Goal: Task Accomplishment & Management: Manage account settings

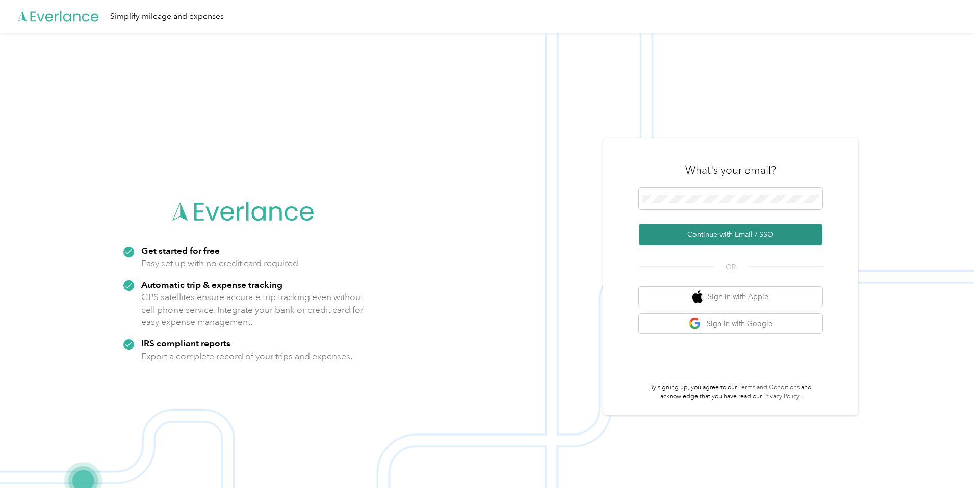
click at [757, 241] on button "Continue with Email / SSO" at bounding box center [731, 234] width 184 height 21
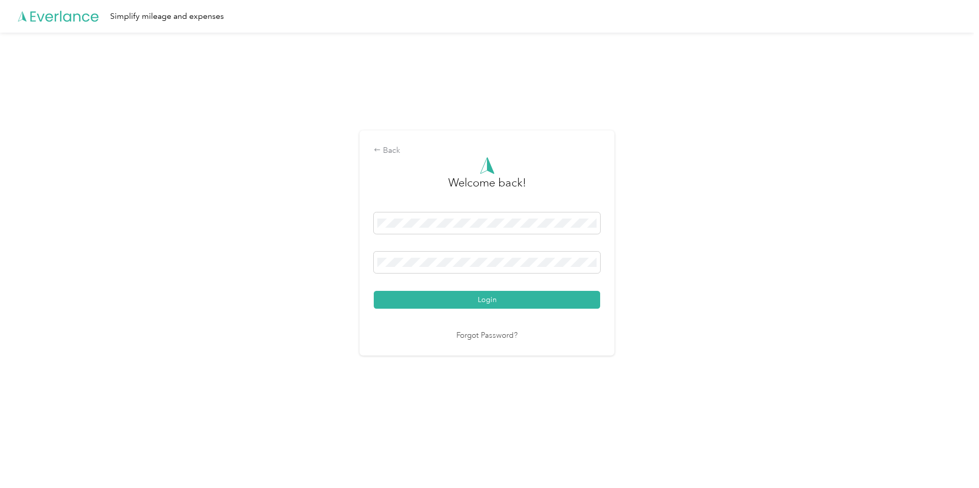
click at [539, 294] on button "Login" at bounding box center [487, 300] width 226 height 18
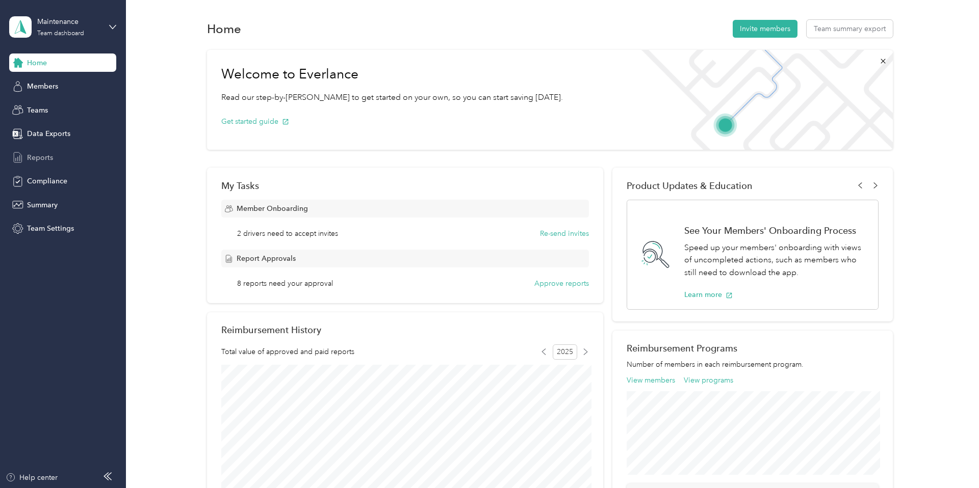
click at [32, 158] on span "Reports" at bounding box center [40, 157] width 26 height 11
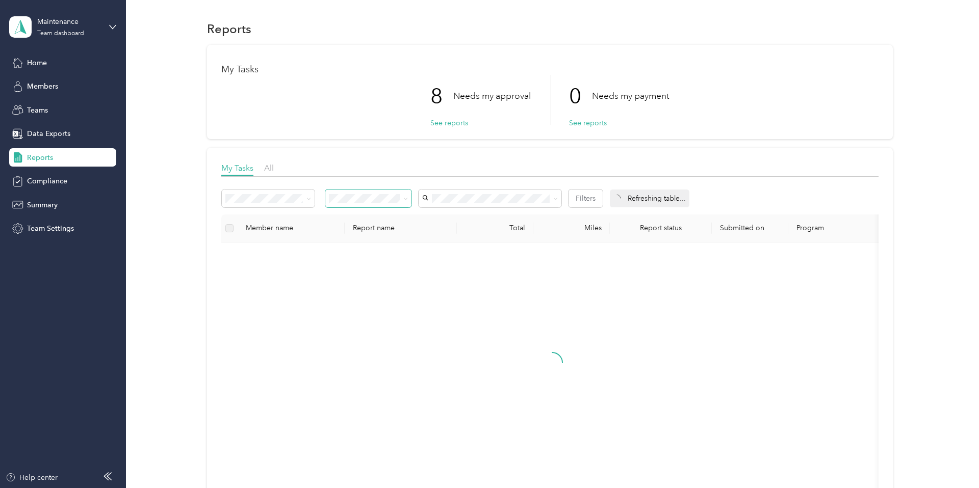
click at [375, 202] on span at bounding box center [368, 199] width 87 height 18
click at [358, 240] on ol "All Needs my approval Needs my payment Approved by me Rejected by me Paid by me" at bounding box center [369, 257] width 87 height 107
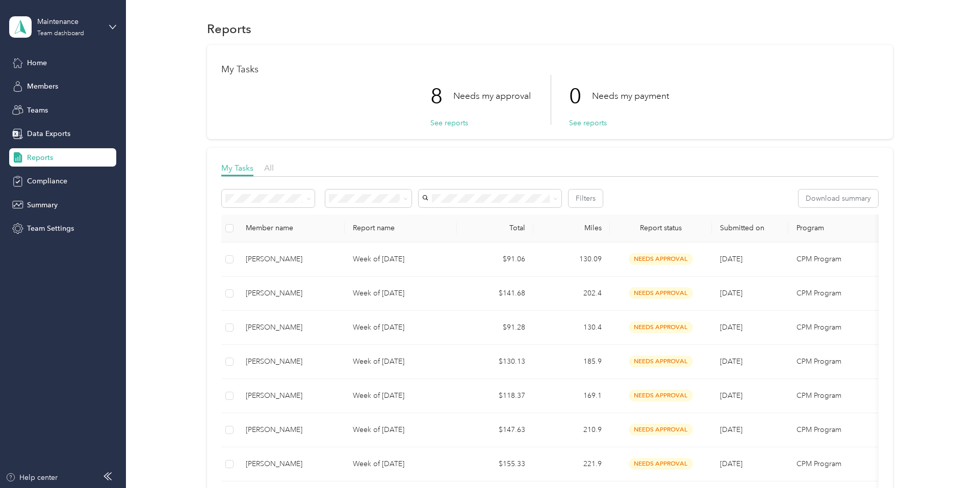
click at [349, 235] on span "Needs my approval" at bounding box center [365, 233] width 64 height 9
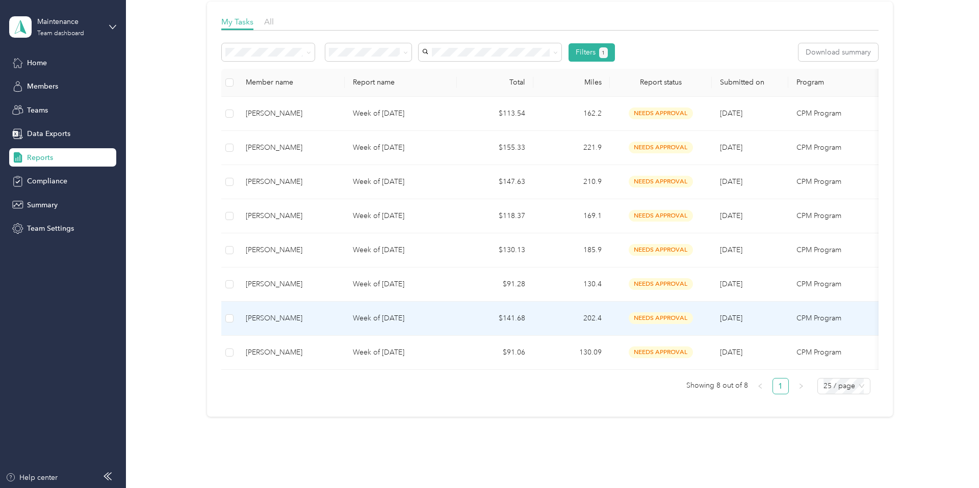
scroll to position [149, 0]
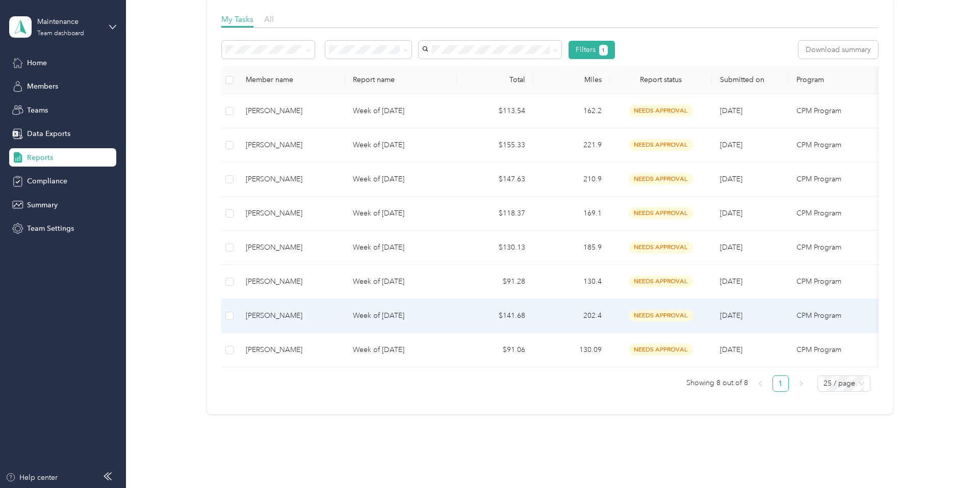
click at [307, 322] on td "[PERSON_NAME]" at bounding box center [291, 316] width 107 height 34
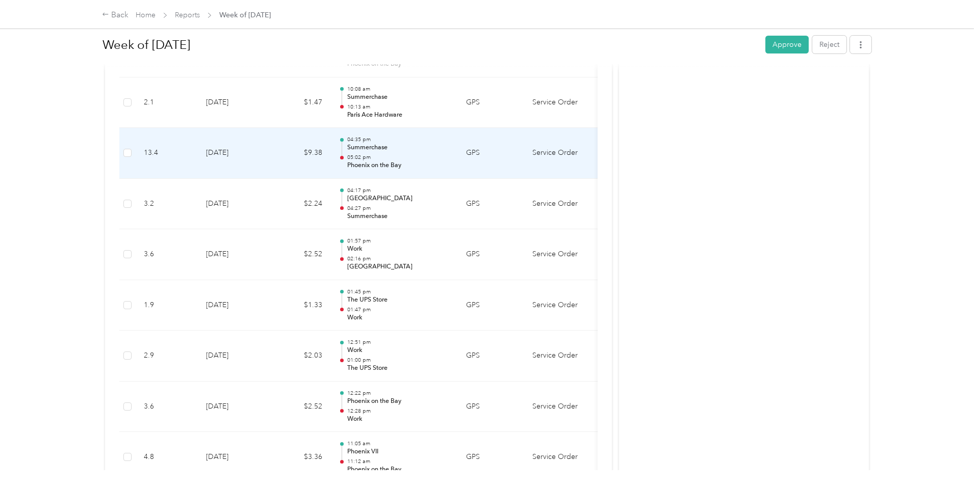
scroll to position [2856, 0]
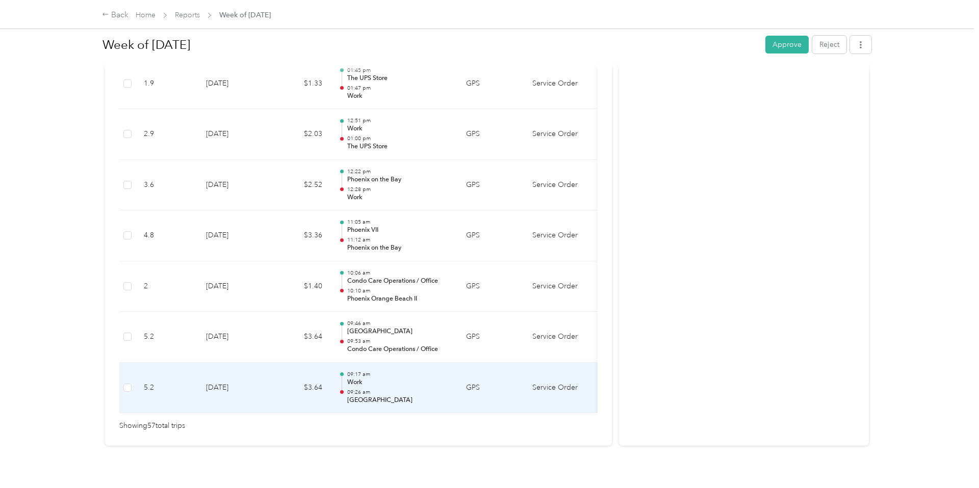
click at [251, 377] on td "[DATE]" at bounding box center [233, 388] width 71 height 51
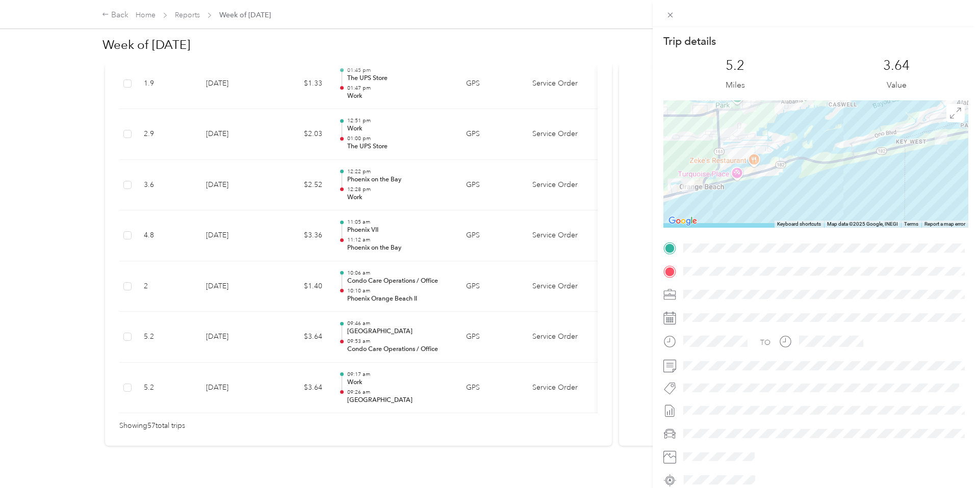
click at [254, 337] on div "Trip details This trip cannot be edited because it is either under review, appr…" at bounding box center [489, 244] width 979 height 488
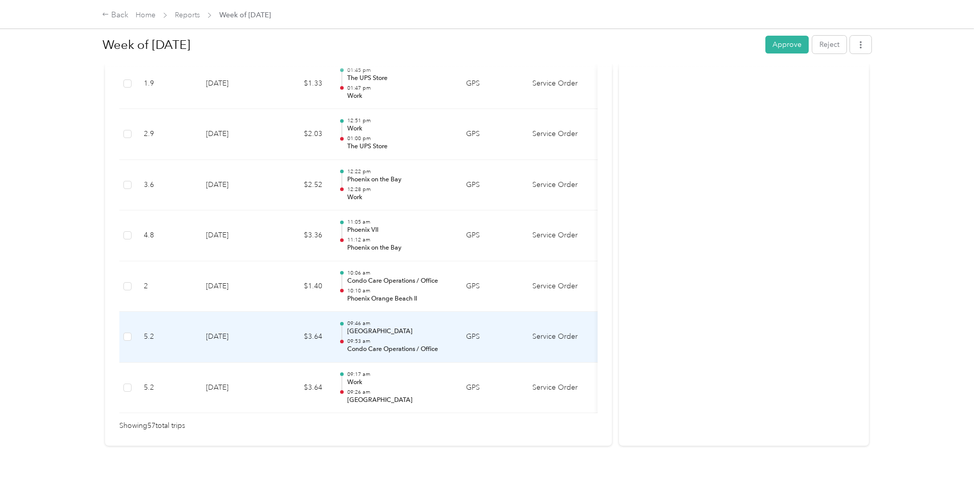
click at [254, 337] on td "[DATE]" at bounding box center [233, 337] width 71 height 51
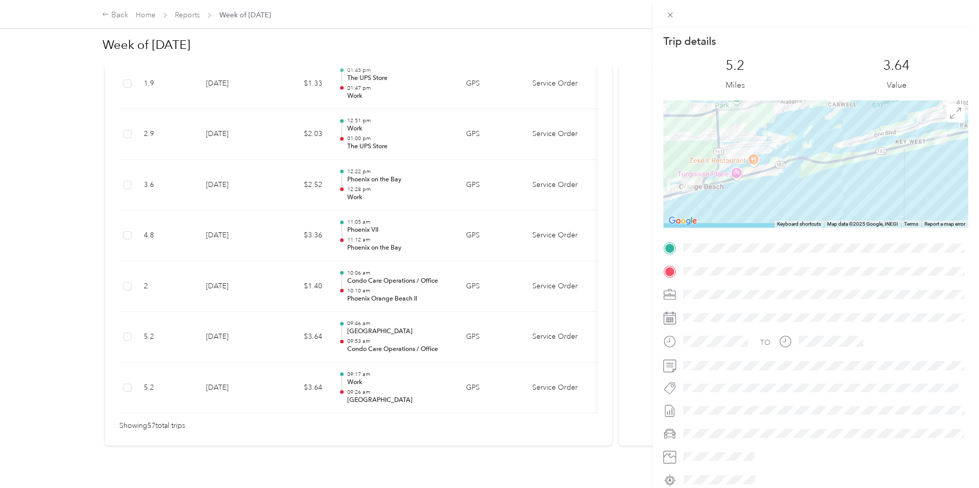
click at [255, 337] on div "Trip details This trip cannot be edited because it is either under review, appr…" at bounding box center [489, 244] width 979 height 488
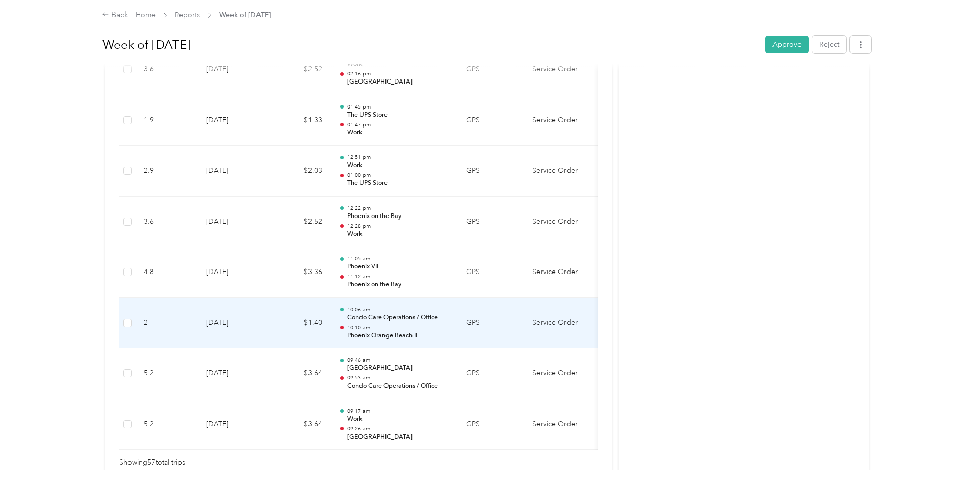
scroll to position [2818, 0]
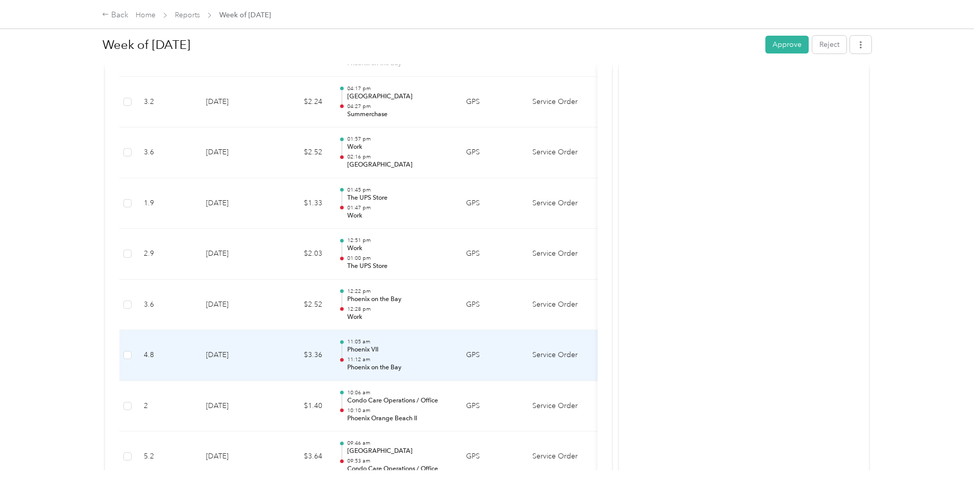
click at [261, 348] on td "[DATE]" at bounding box center [233, 355] width 71 height 51
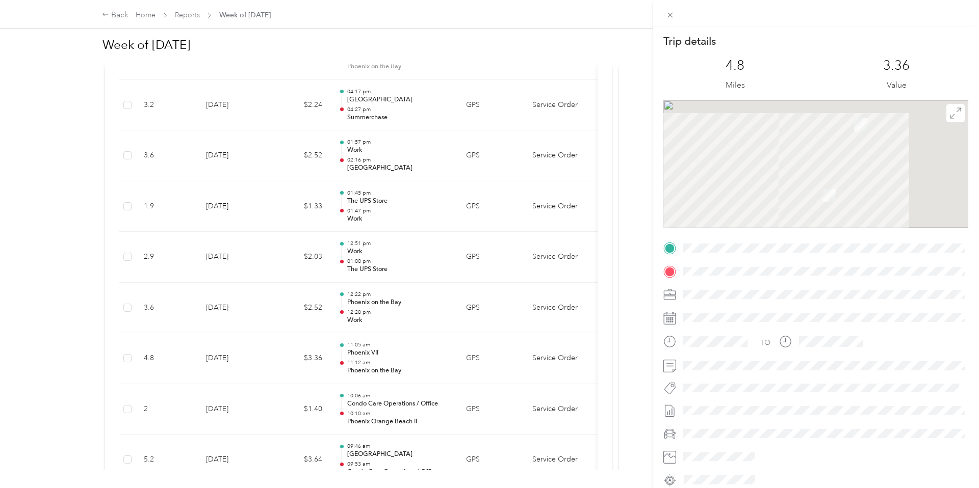
scroll to position [2735, 0]
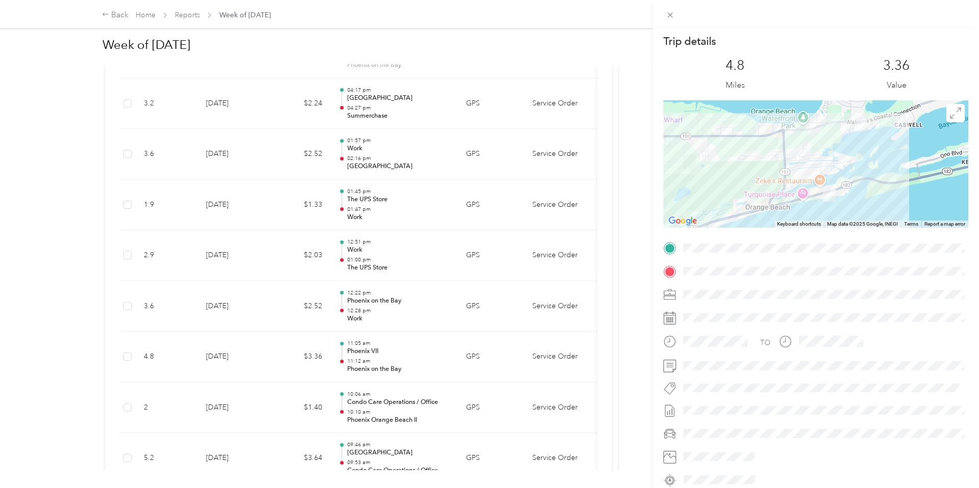
click at [261, 348] on div "Trip details This trip cannot be edited because it is either under review, appr…" at bounding box center [489, 244] width 979 height 488
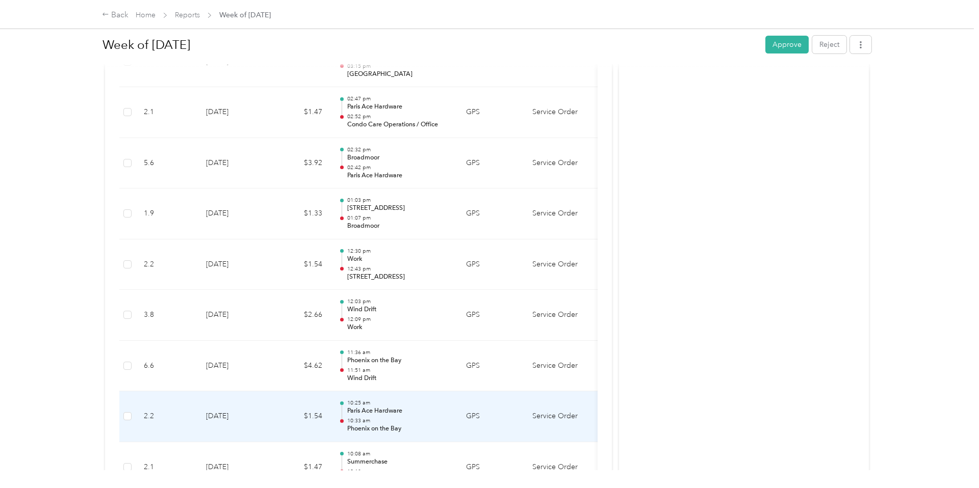
scroll to position [2269, 0]
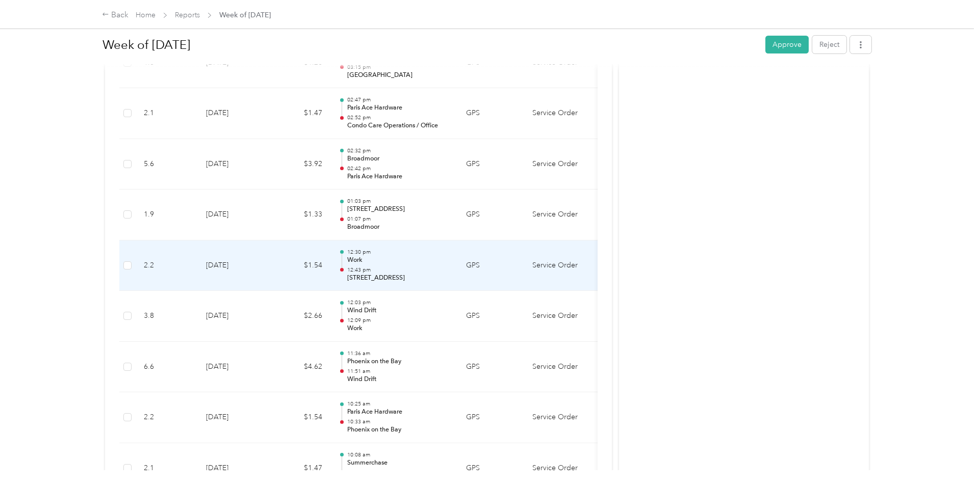
click at [266, 265] on td "[DATE]" at bounding box center [233, 266] width 71 height 51
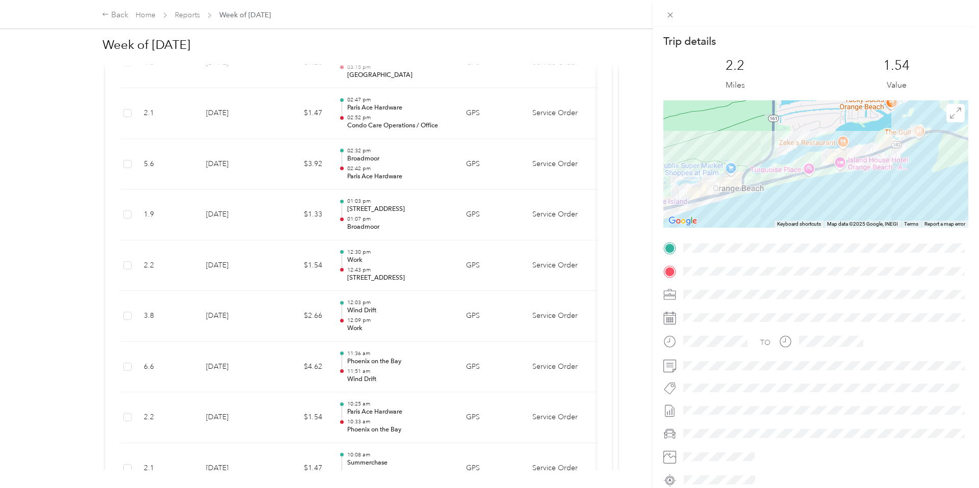
click at [266, 265] on div "Trip details This trip cannot be edited because it is either under review, appr…" at bounding box center [489, 244] width 979 height 488
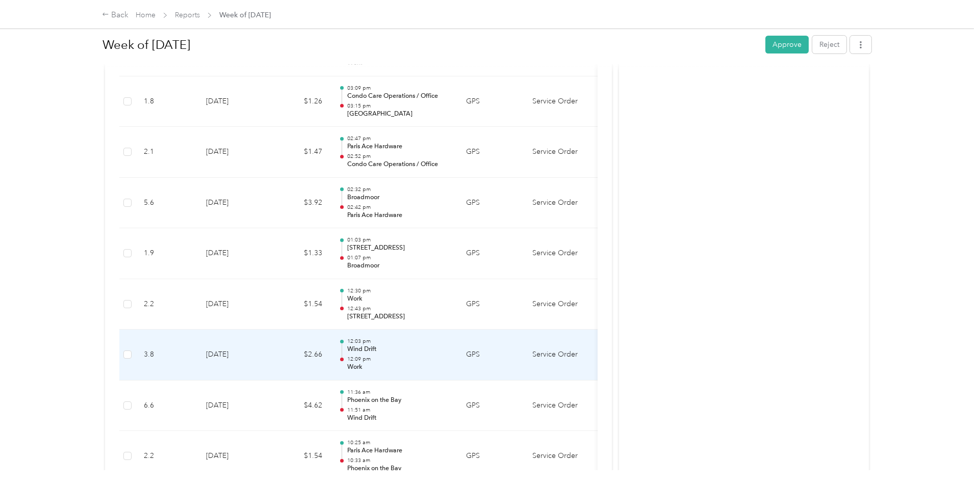
scroll to position [2227, 0]
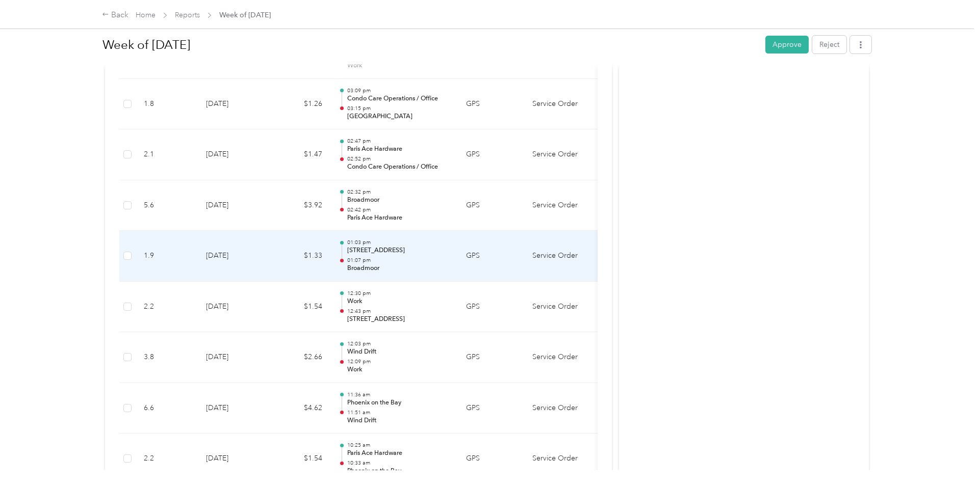
click at [278, 251] on td "$1.33" at bounding box center [299, 256] width 61 height 51
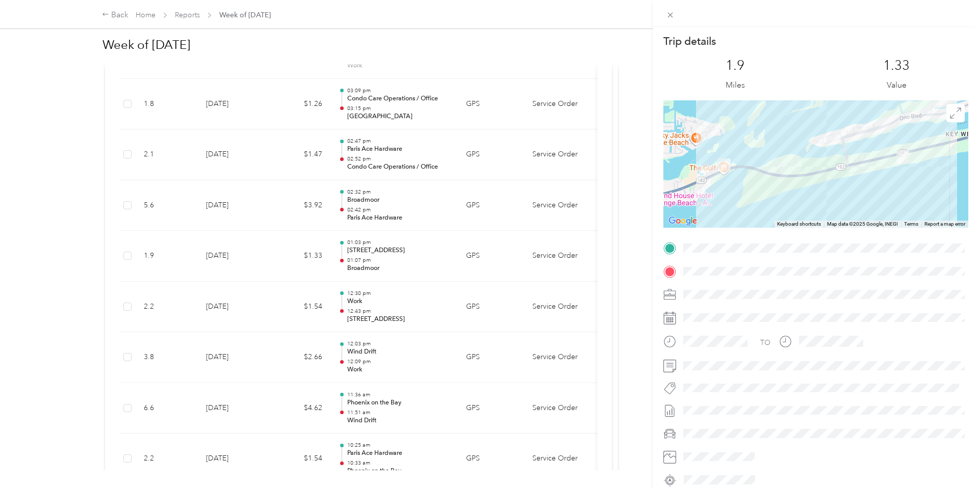
click at [278, 251] on div "Trip details This trip cannot be edited because it is either under review, appr…" at bounding box center [489, 244] width 979 height 488
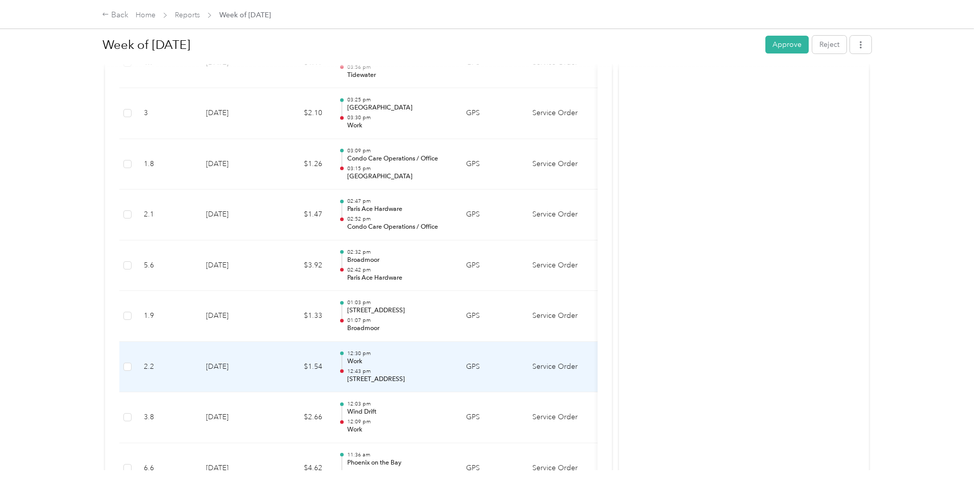
scroll to position [2157, 0]
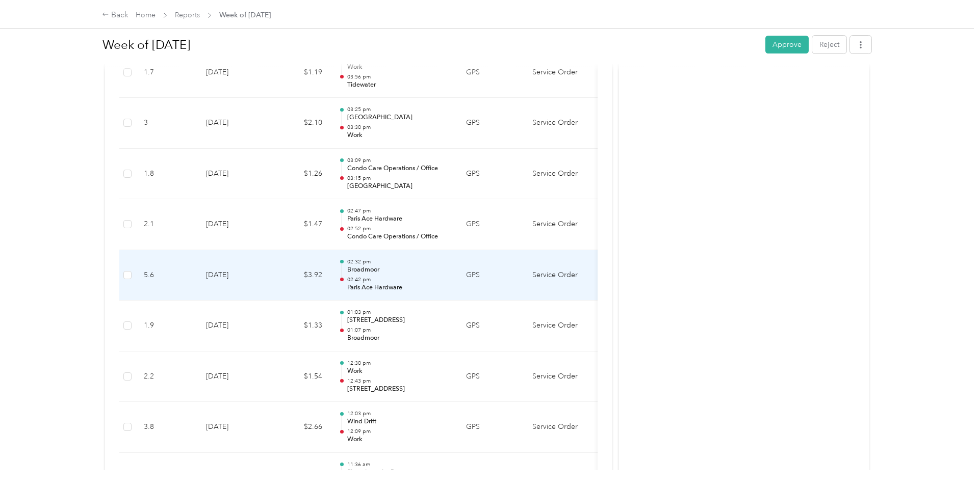
click at [283, 285] on td "$3.92" at bounding box center [299, 275] width 61 height 51
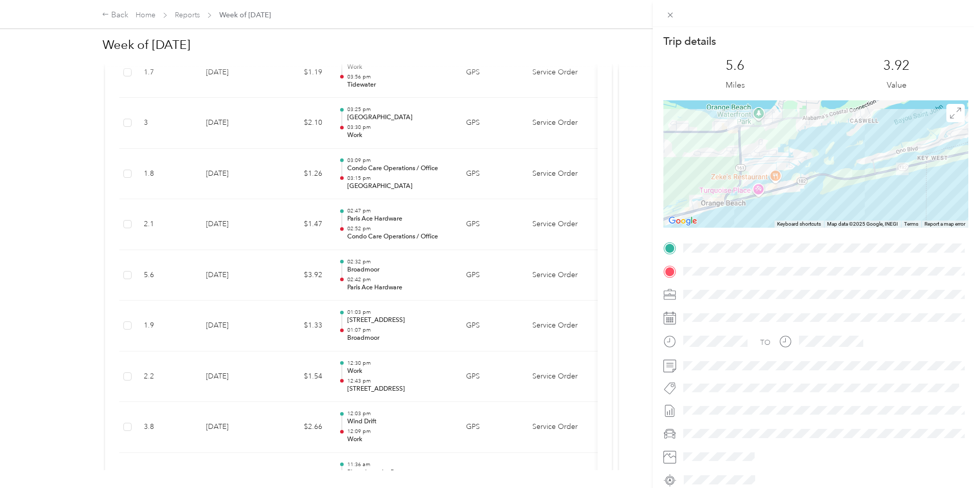
click at [283, 285] on div "Trip details This trip cannot be edited because it is either under review, appr…" at bounding box center [489, 244] width 979 height 488
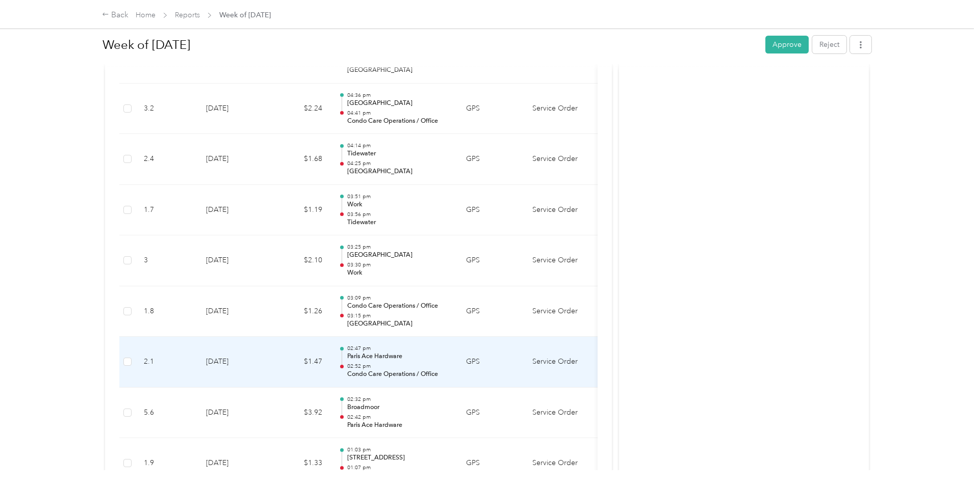
scroll to position [2017, 0]
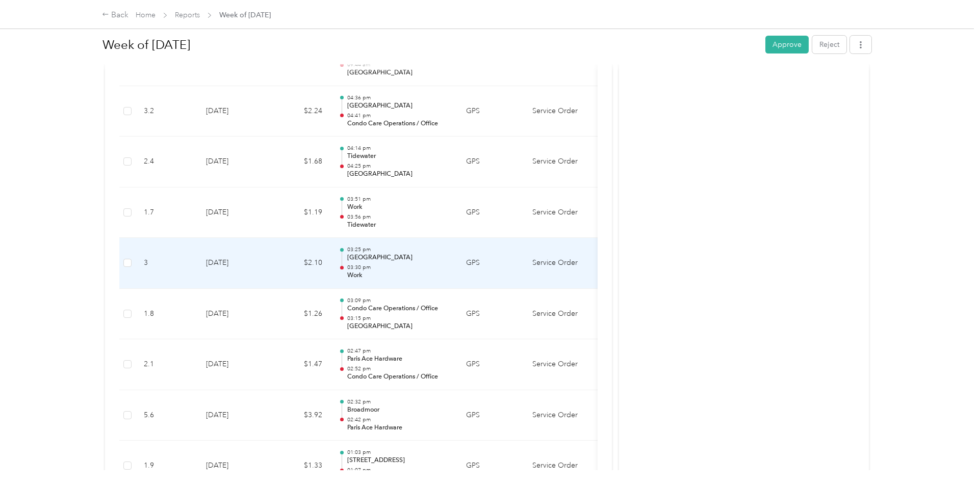
click at [278, 271] on td "$2.10" at bounding box center [299, 263] width 61 height 51
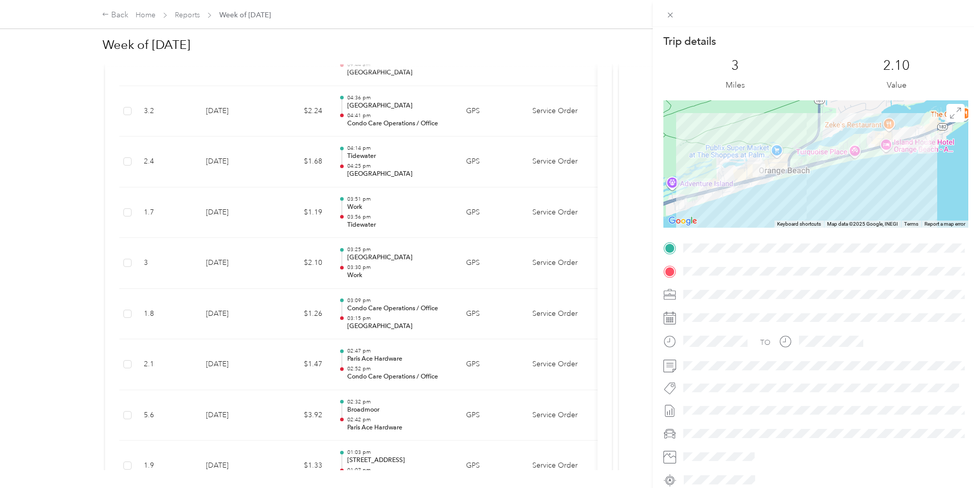
click at [279, 269] on div "Trip details This trip cannot be edited because it is either under review, appr…" at bounding box center [489, 244] width 979 height 488
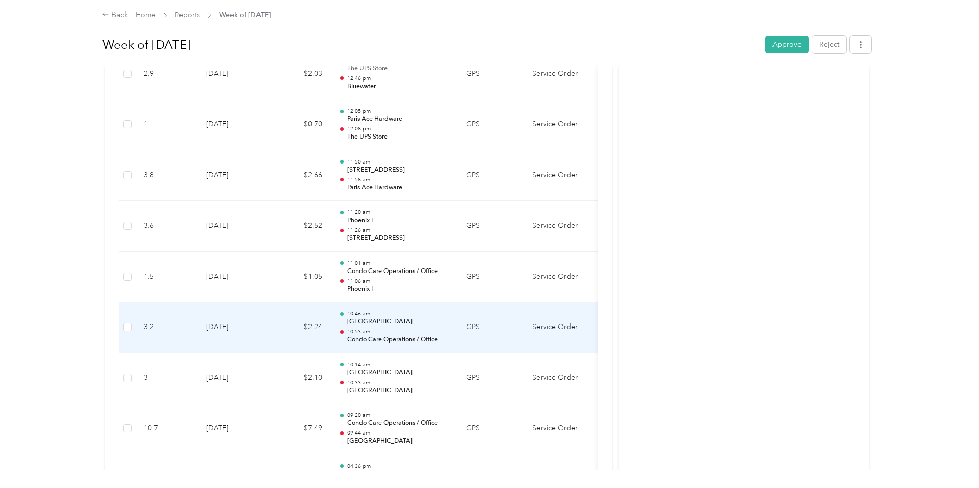
scroll to position [1646, 0]
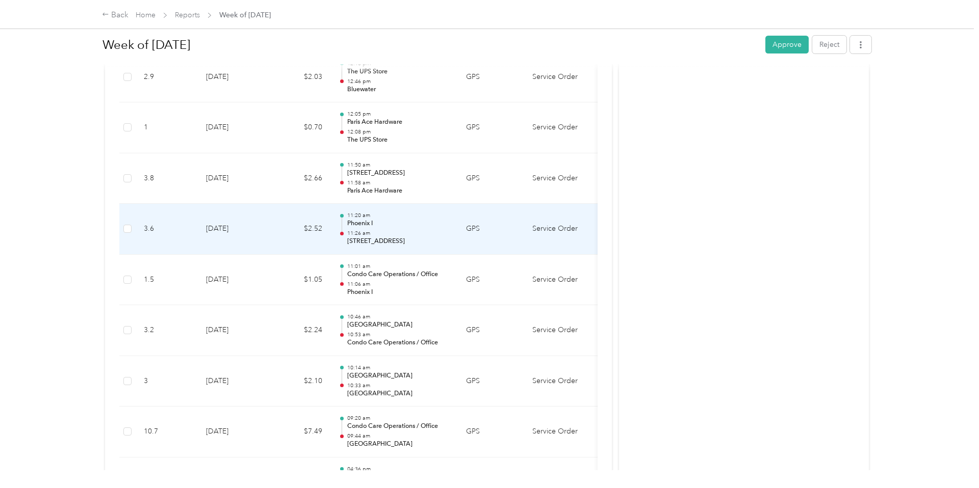
click at [258, 220] on td "[DATE]" at bounding box center [233, 229] width 71 height 51
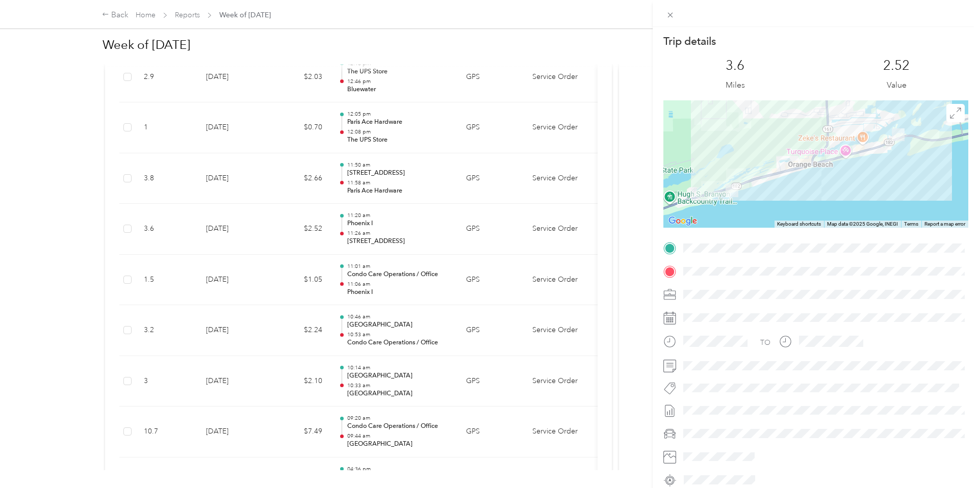
click at [258, 220] on div "Trip details This trip cannot be edited because it is either under review, appr…" at bounding box center [489, 244] width 979 height 488
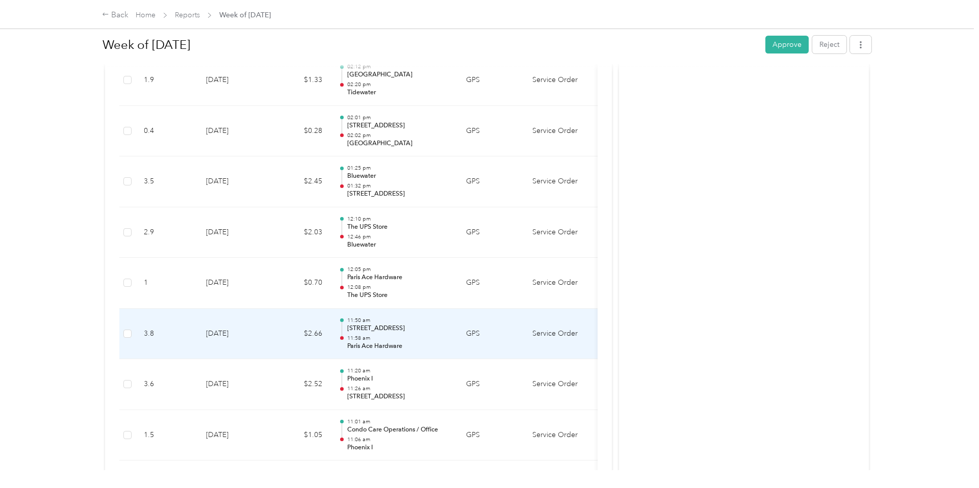
click at [285, 324] on td "$2.66" at bounding box center [299, 334] width 61 height 51
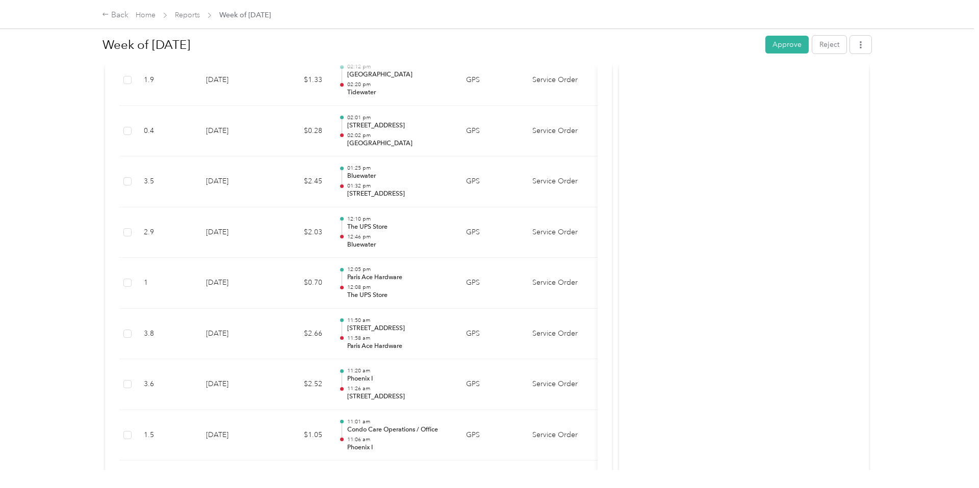
scroll to position [1491, 0]
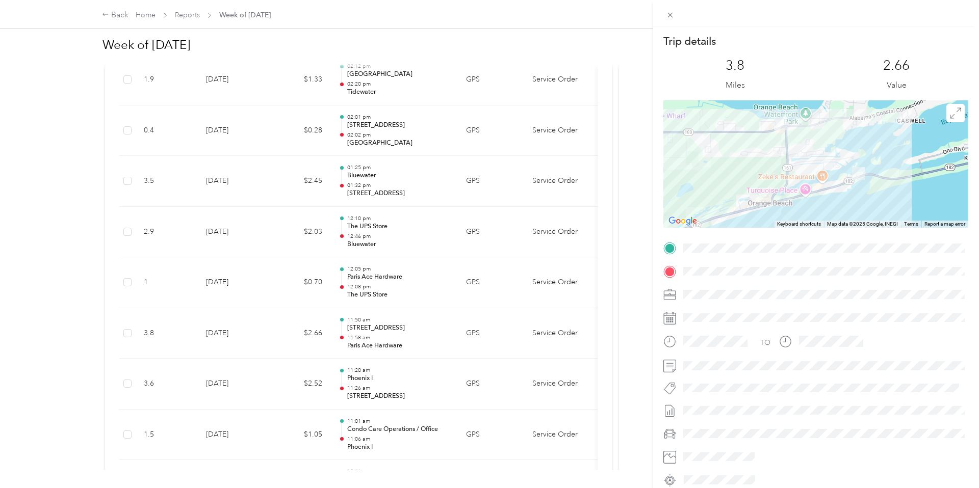
click at [285, 324] on div "Trip details This trip cannot be edited because it is either under review, appr…" at bounding box center [489, 244] width 979 height 488
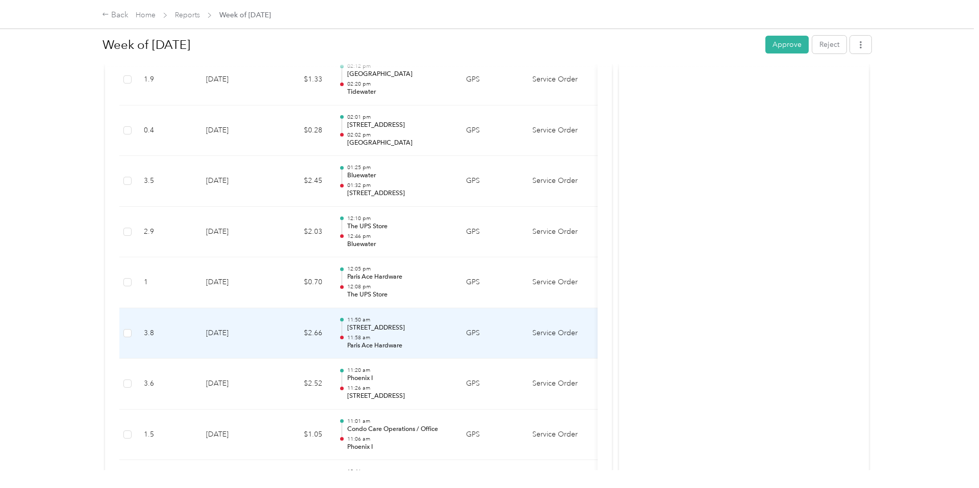
click at [285, 324] on td "$2.66" at bounding box center [299, 333] width 61 height 51
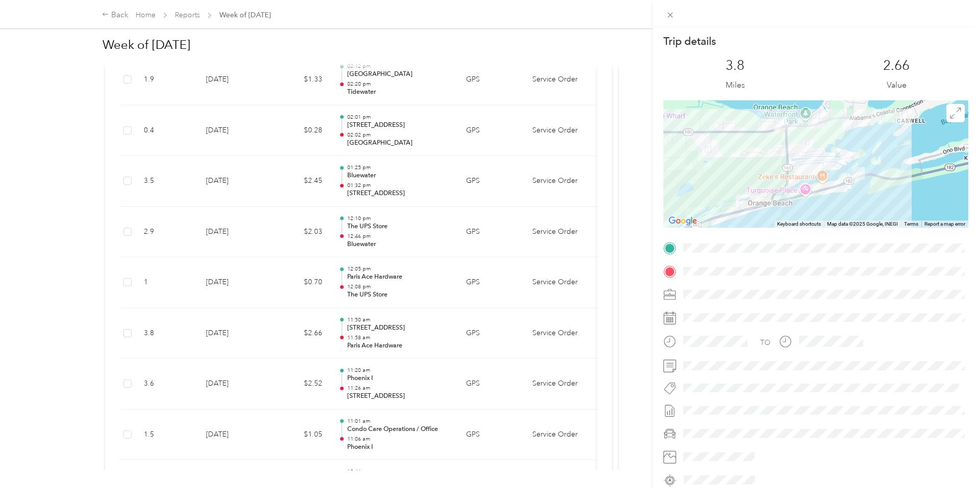
click at [285, 324] on div "Trip details This trip cannot be edited because it is either under review, appr…" at bounding box center [489, 244] width 979 height 488
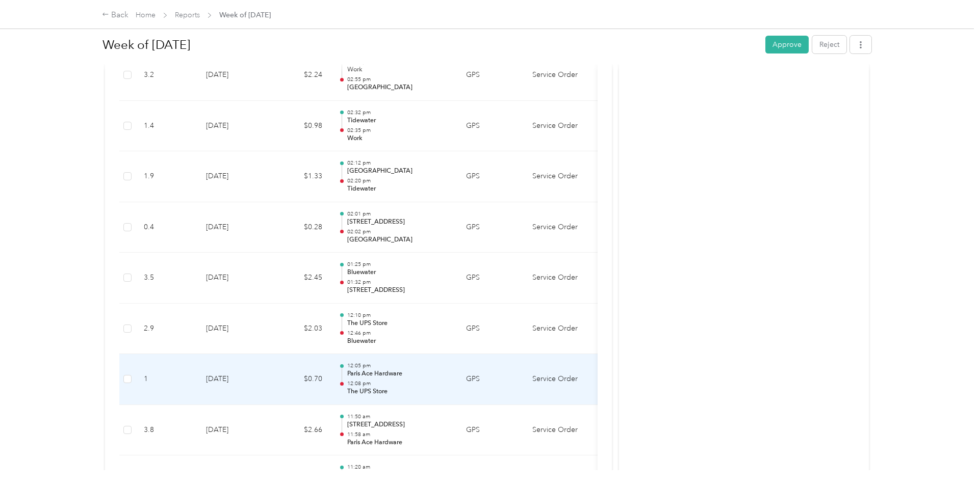
scroll to position [1391, 0]
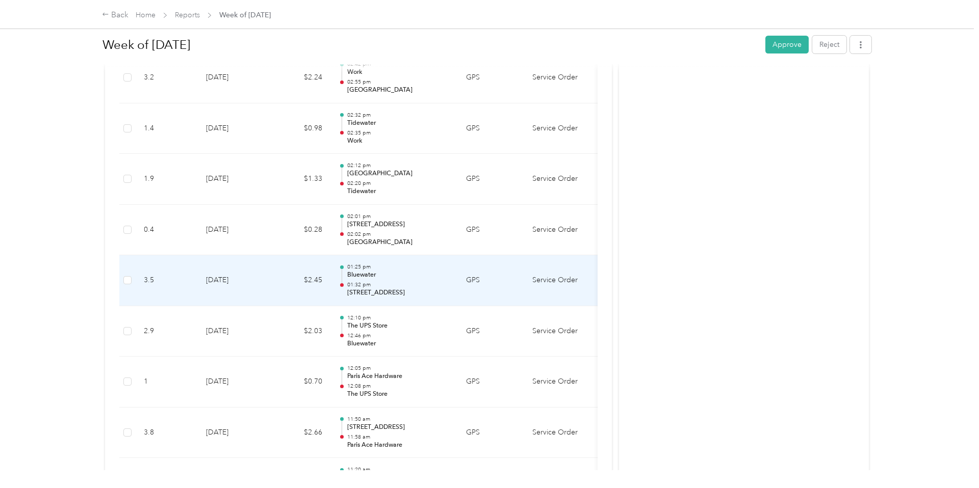
click at [278, 291] on td "$2.45" at bounding box center [299, 280] width 61 height 51
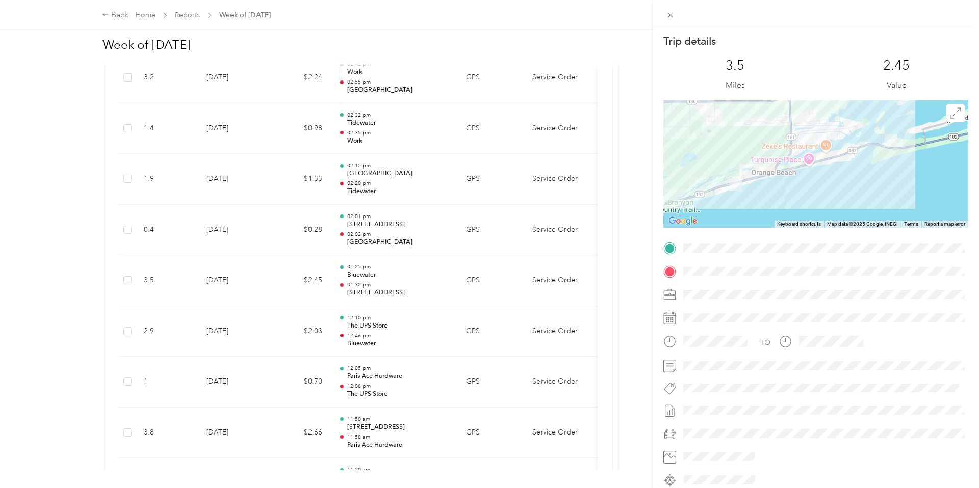
click at [278, 291] on div "Trip details This trip cannot be edited because it is either under review, appr…" at bounding box center [489, 244] width 979 height 488
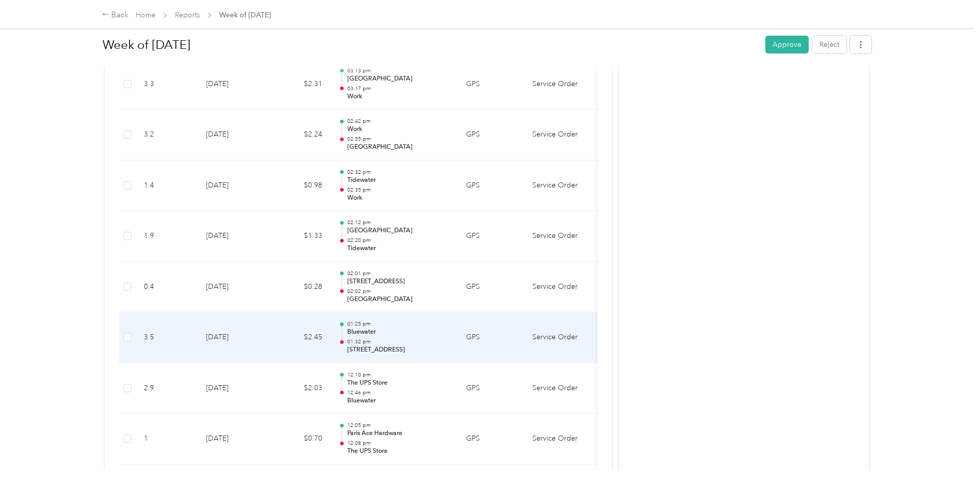
scroll to position [1305, 0]
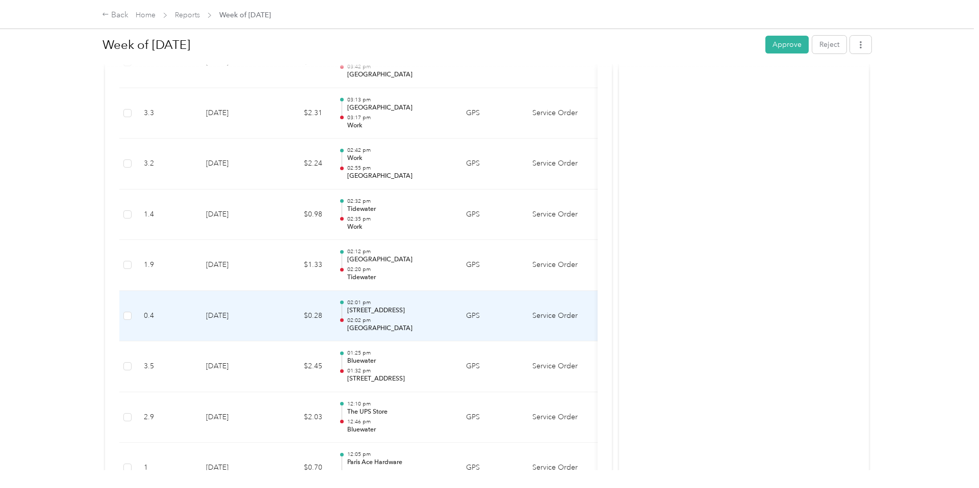
click at [278, 316] on td "$0.28" at bounding box center [299, 316] width 61 height 51
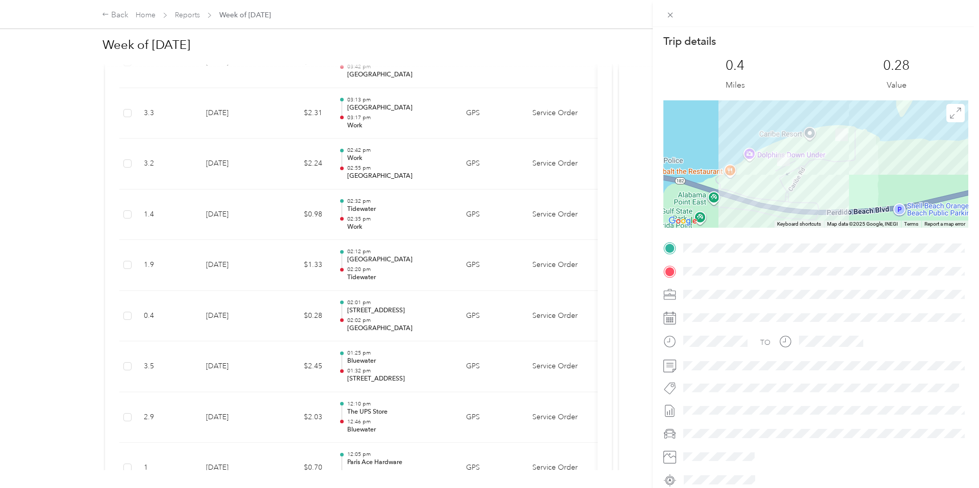
click at [278, 316] on div "Trip details This trip cannot be edited because it is either under review, appr…" at bounding box center [489, 244] width 979 height 488
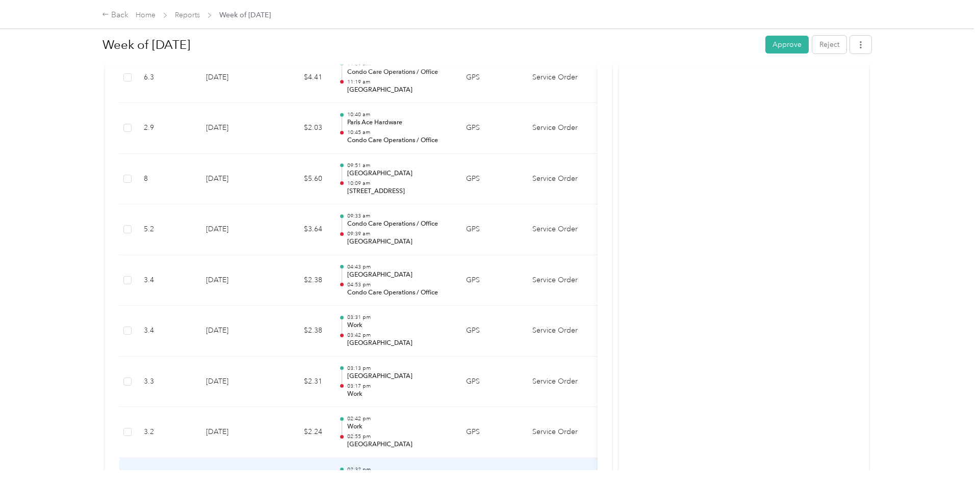
scroll to position [1034, 0]
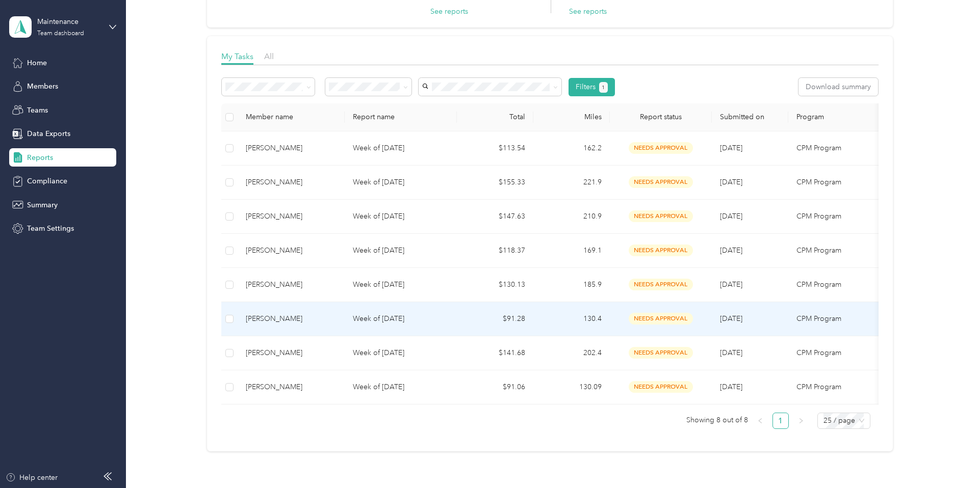
scroll to position [111, 0]
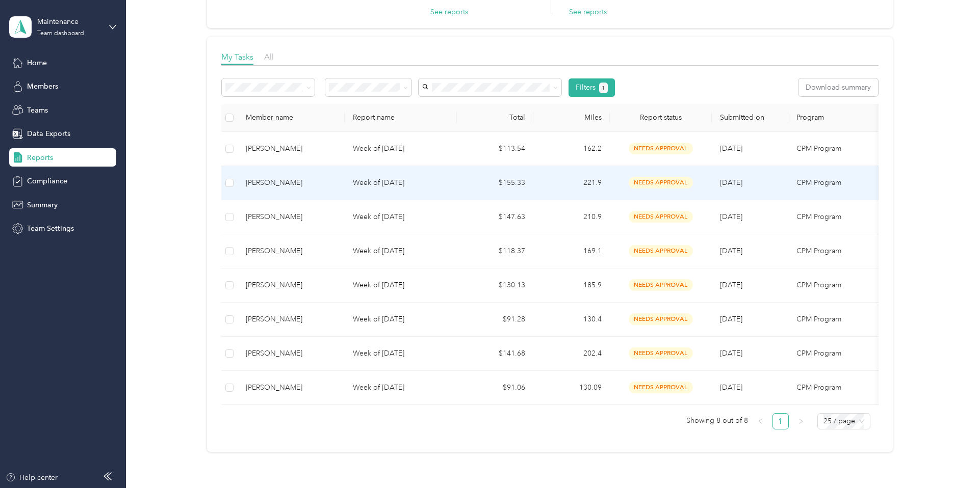
click at [285, 180] on div "[PERSON_NAME]" at bounding box center [291, 182] width 91 height 11
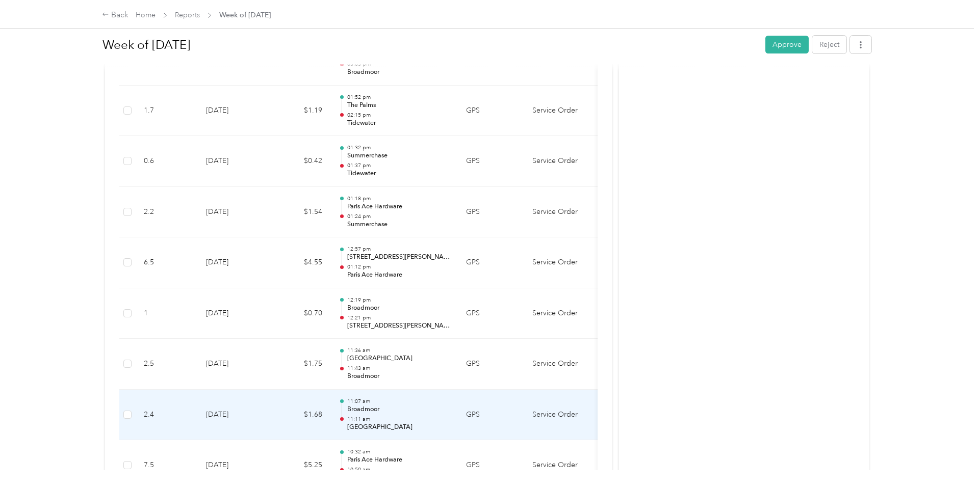
scroll to position [2724, 0]
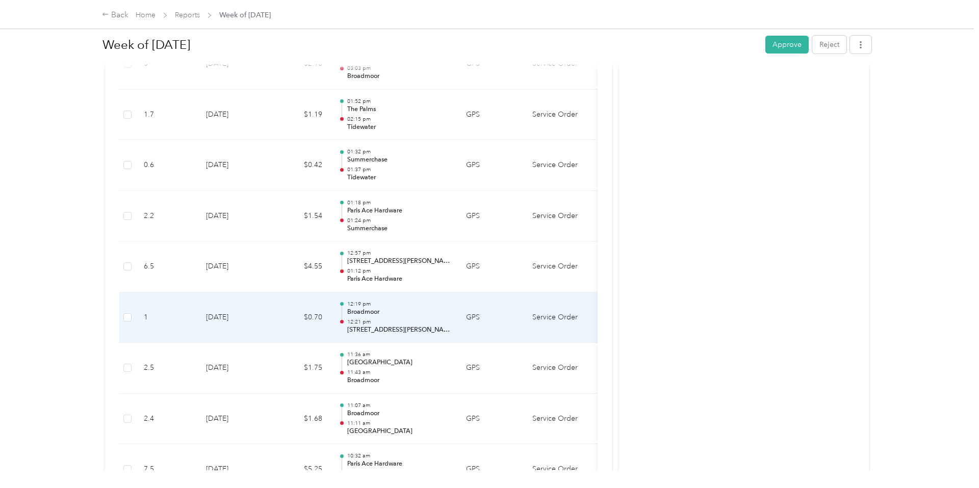
click at [301, 322] on td "$0.70" at bounding box center [299, 318] width 61 height 51
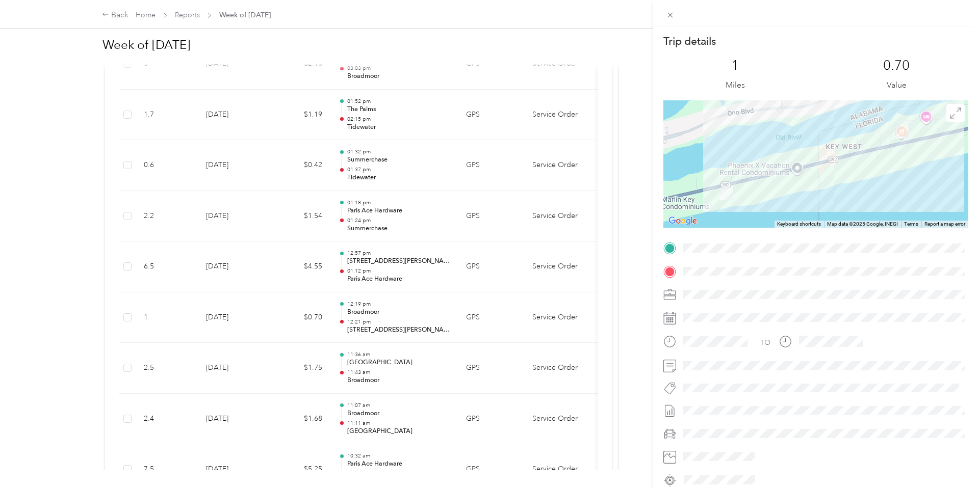
click at [301, 322] on div "Trip details This trip cannot be edited because it is either under review, appr…" at bounding box center [489, 244] width 979 height 488
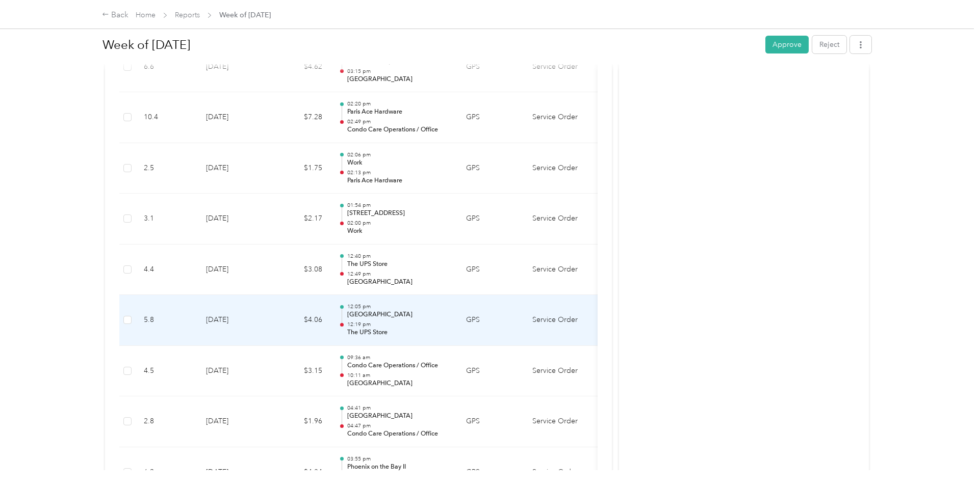
scroll to position [1733, 0]
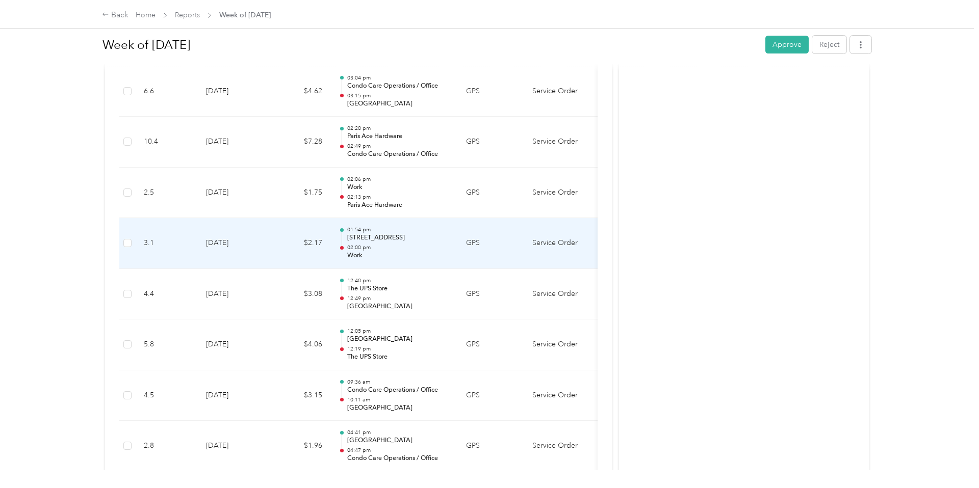
click at [287, 246] on td "$2.17" at bounding box center [299, 243] width 61 height 51
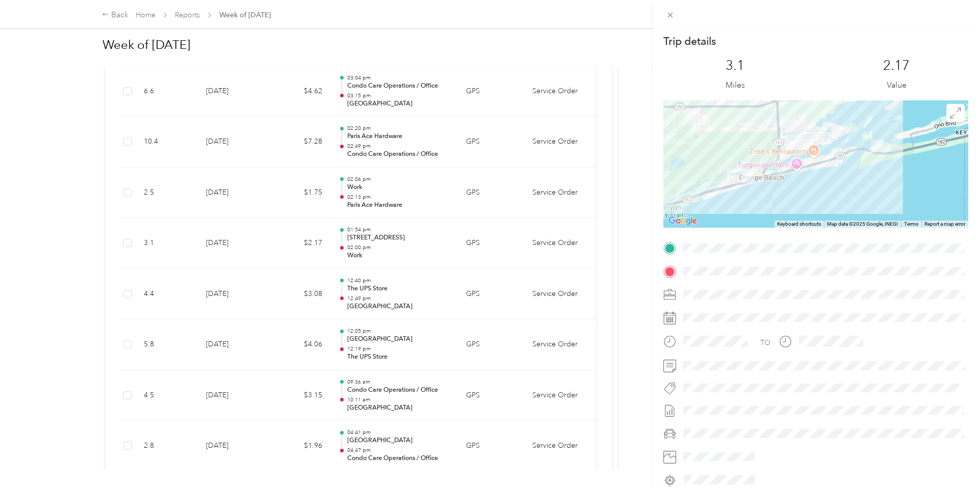
click at [276, 236] on div "Trip details This trip cannot be edited because it is either under review, appr…" at bounding box center [489, 244] width 979 height 488
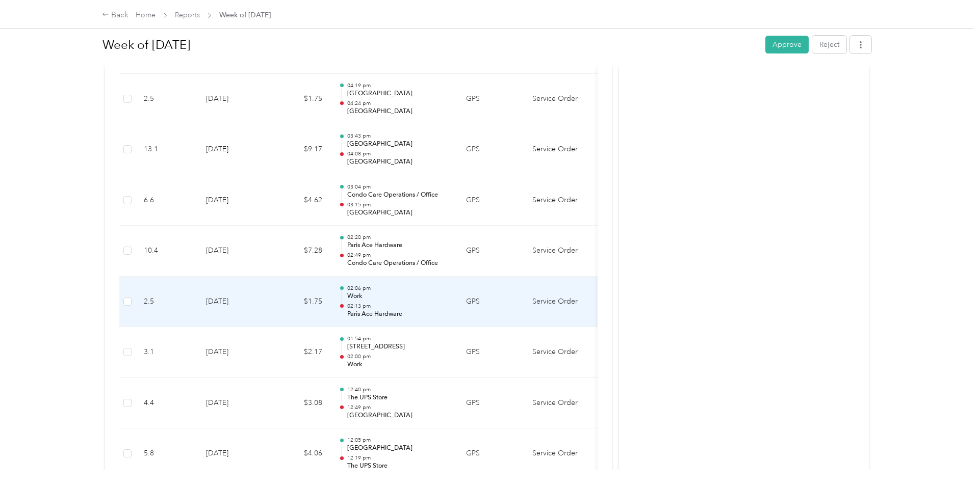
scroll to position [1618, 0]
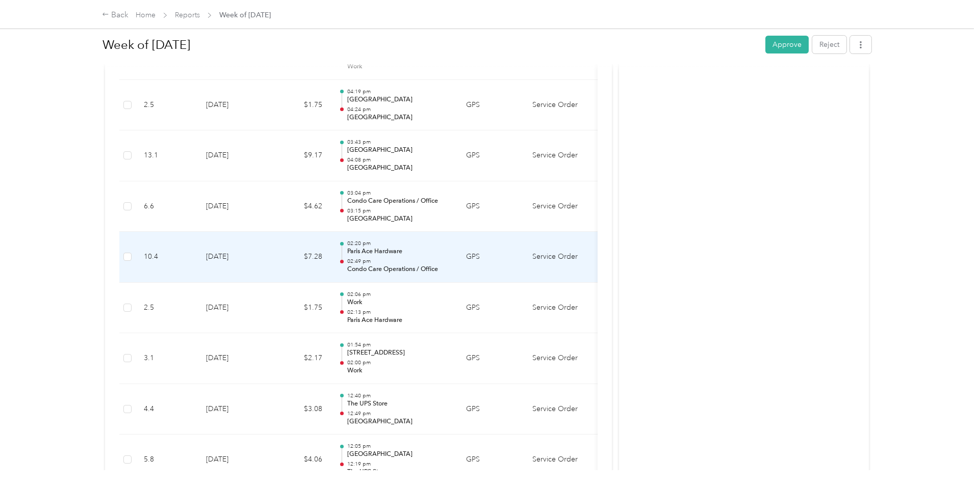
click at [277, 270] on td "$7.28" at bounding box center [299, 257] width 61 height 51
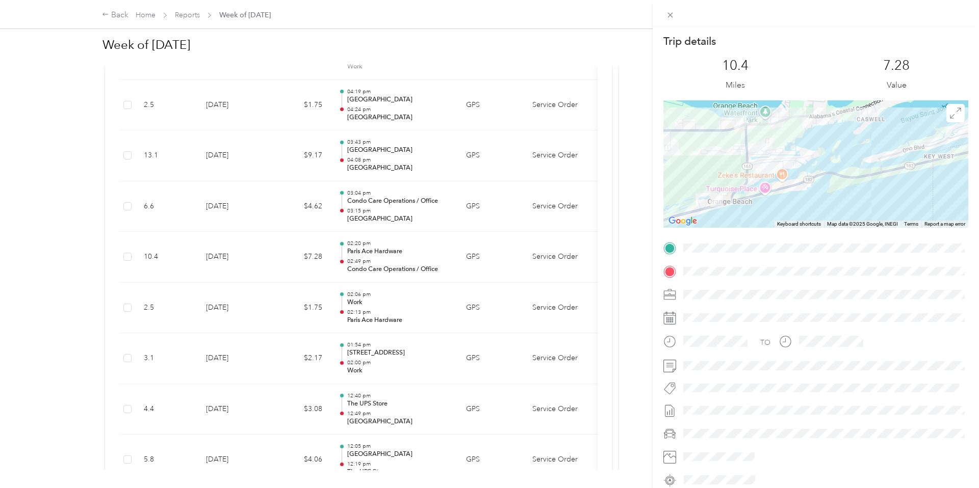
click at [282, 266] on div "Trip details This trip cannot be edited because it is either under review, appr…" at bounding box center [489, 244] width 979 height 488
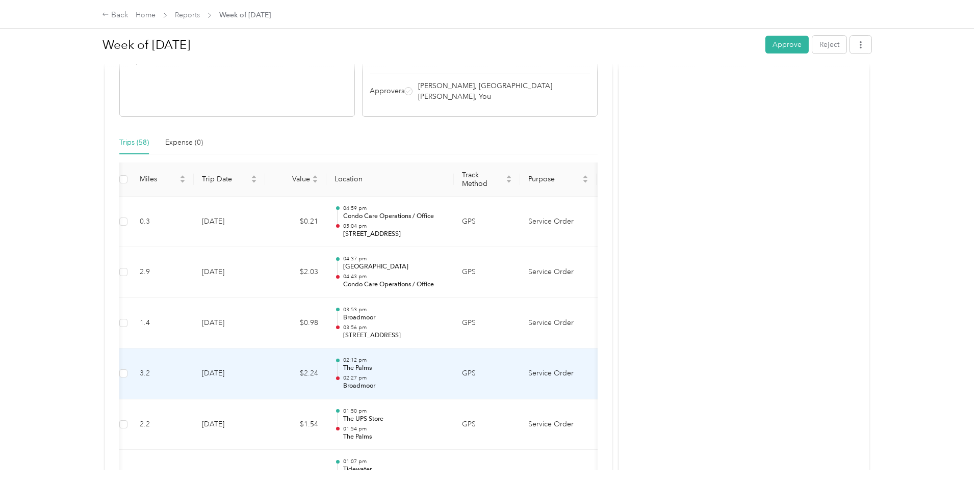
scroll to position [181, 0]
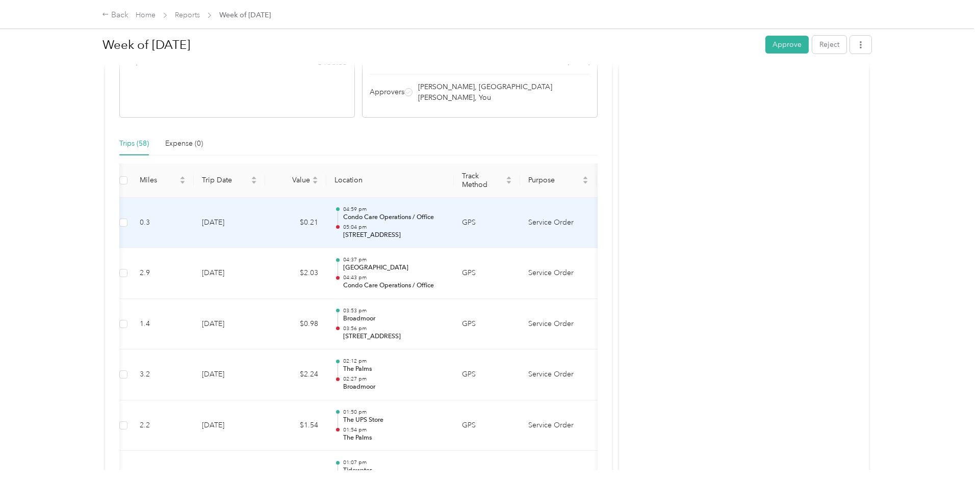
click at [261, 216] on td "[DATE]" at bounding box center [229, 223] width 71 height 51
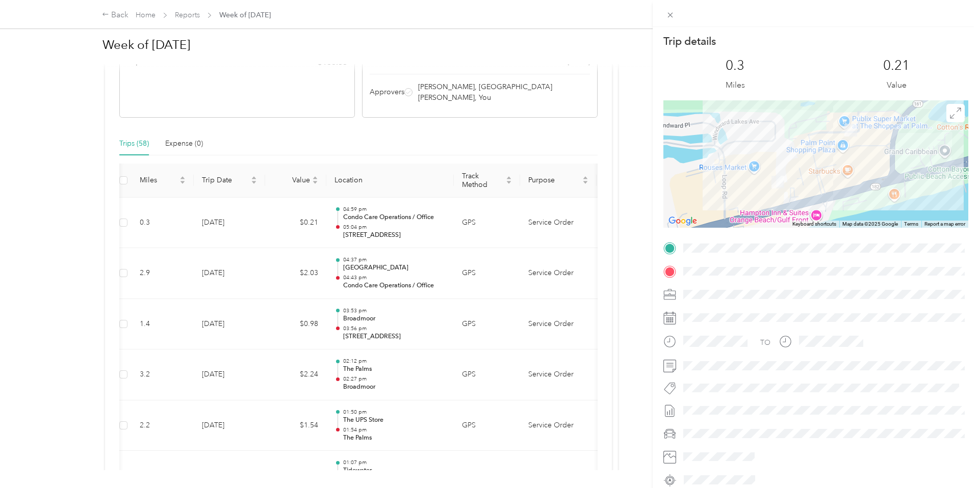
click at [374, 220] on div "Trip details This trip cannot be edited because it is either under review, appr…" at bounding box center [489, 244] width 979 height 488
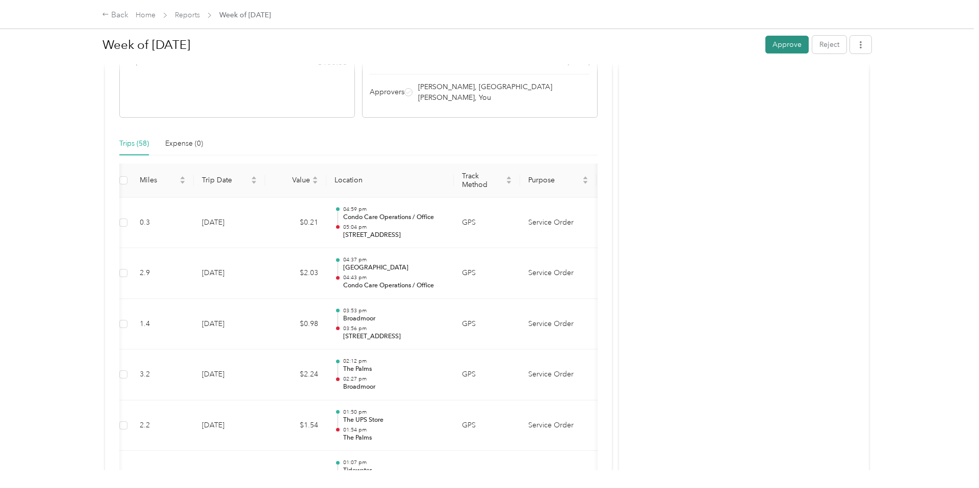
click at [784, 41] on button "Approve" at bounding box center [786, 45] width 43 height 18
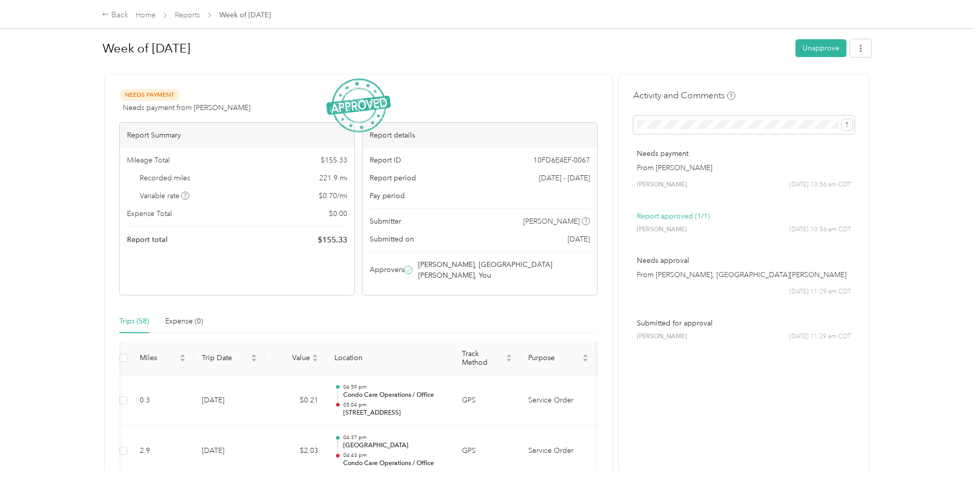
scroll to position [0, 0]
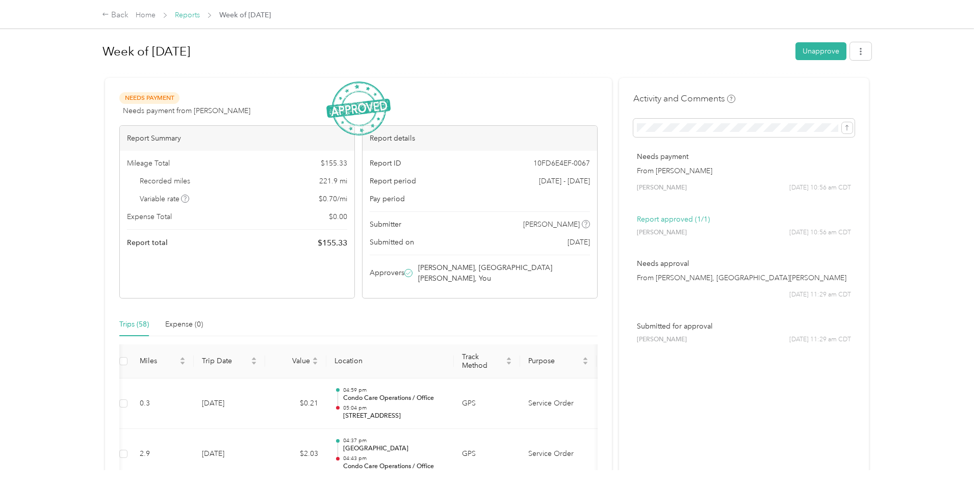
click at [190, 14] on link "Reports" at bounding box center [187, 15] width 25 height 9
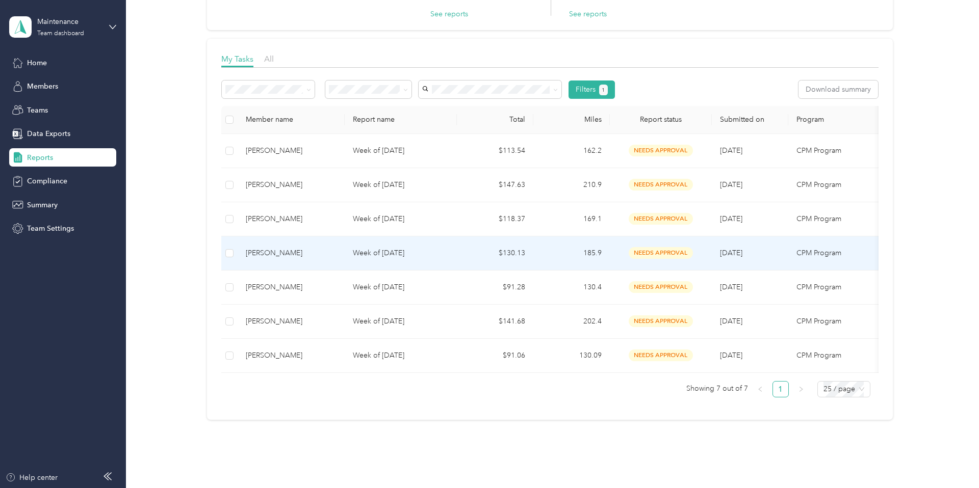
scroll to position [146, 0]
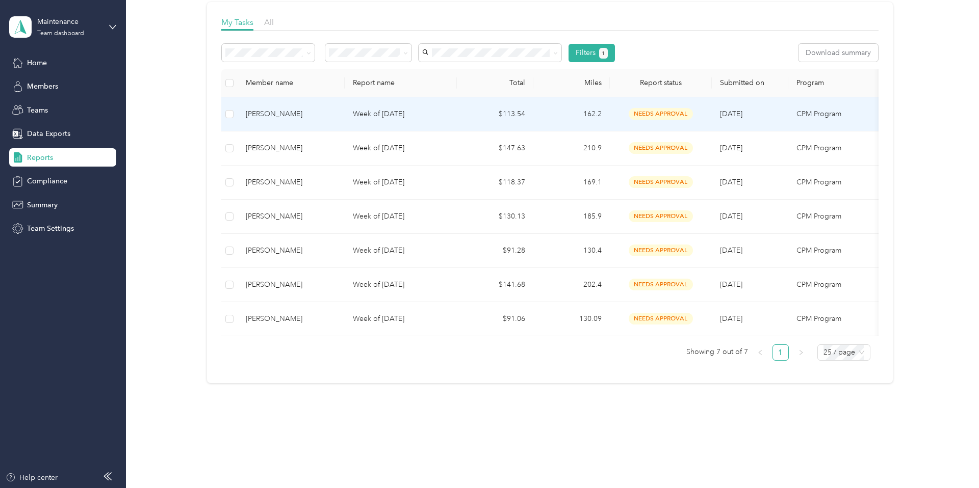
click at [394, 115] on p "Week of [DATE]" at bounding box center [401, 114] width 96 height 11
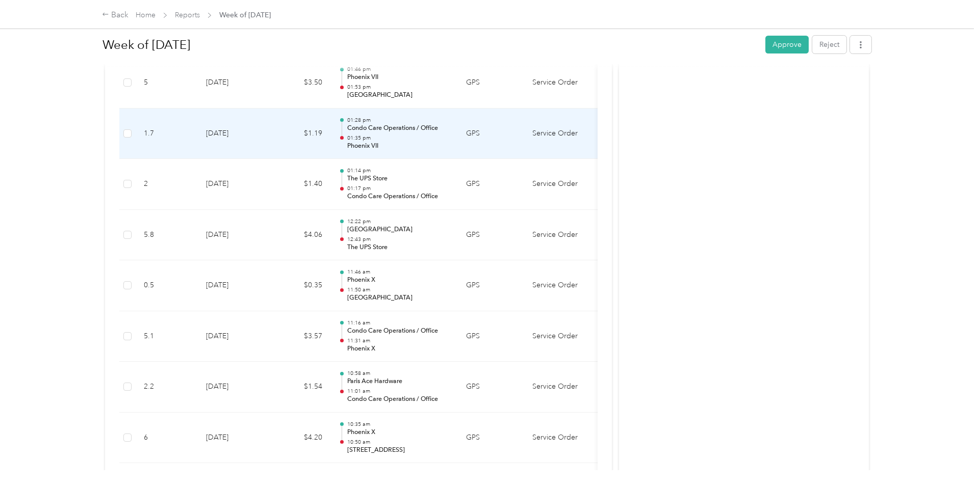
scroll to position [2400, 0]
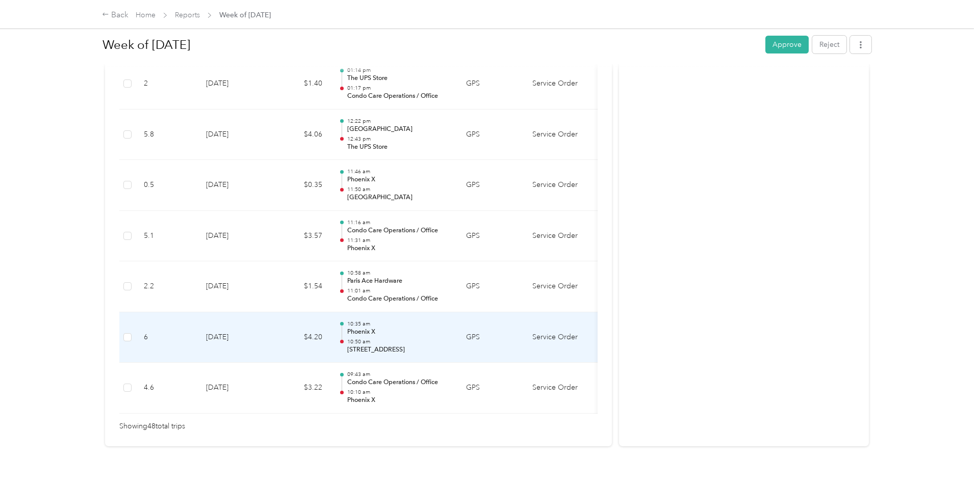
click at [319, 333] on td "$4.20" at bounding box center [299, 338] width 61 height 51
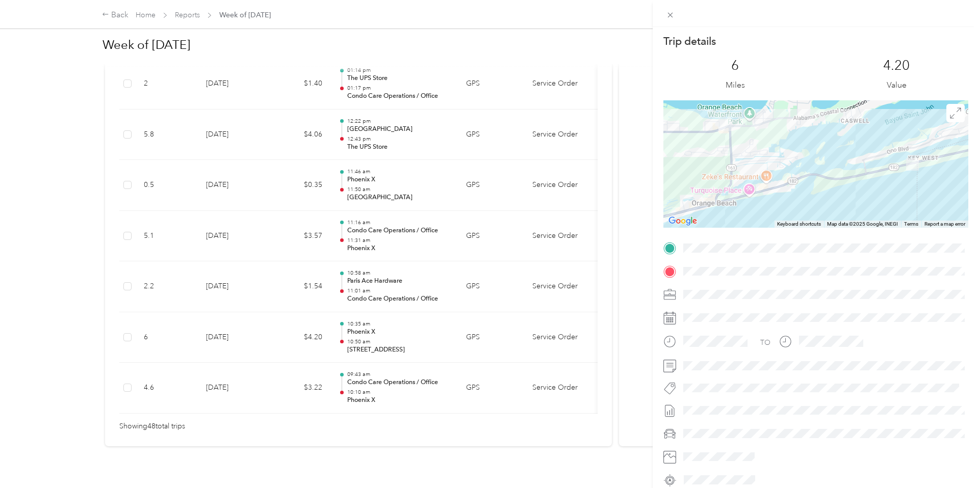
click at [319, 334] on div "Trip details This trip cannot be edited because it is either under review, appr…" at bounding box center [489, 244] width 979 height 488
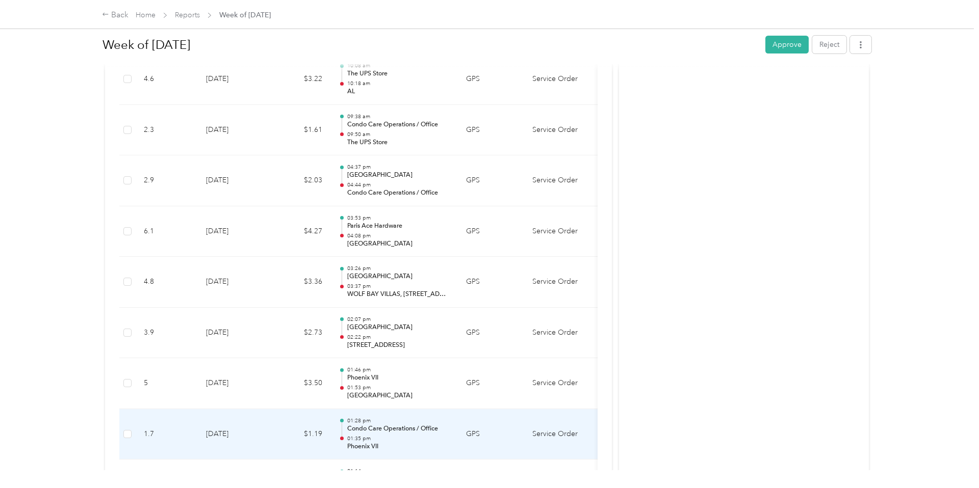
scroll to position [1998, 0]
click at [289, 330] on td "$2.73" at bounding box center [299, 333] width 61 height 51
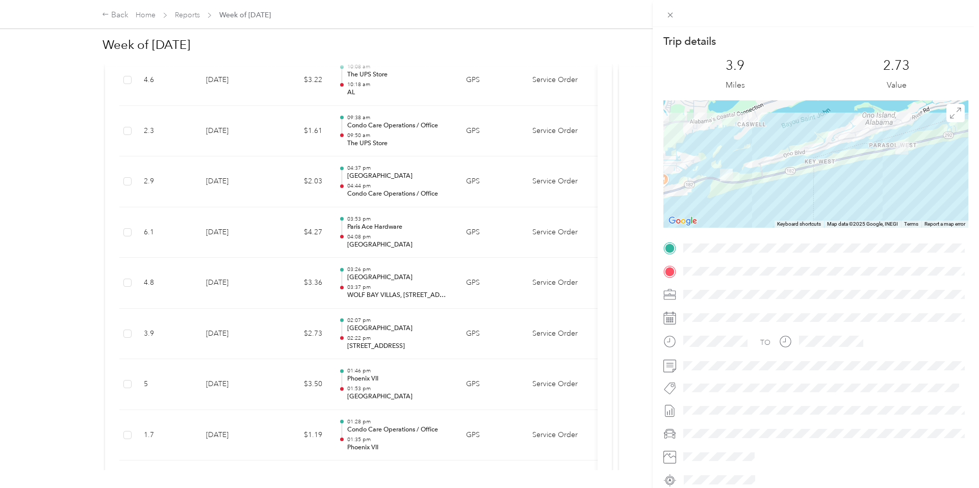
click at [289, 330] on div "Trip details This trip cannot be edited because it is either under review, appr…" at bounding box center [489, 244] width 979 height 488
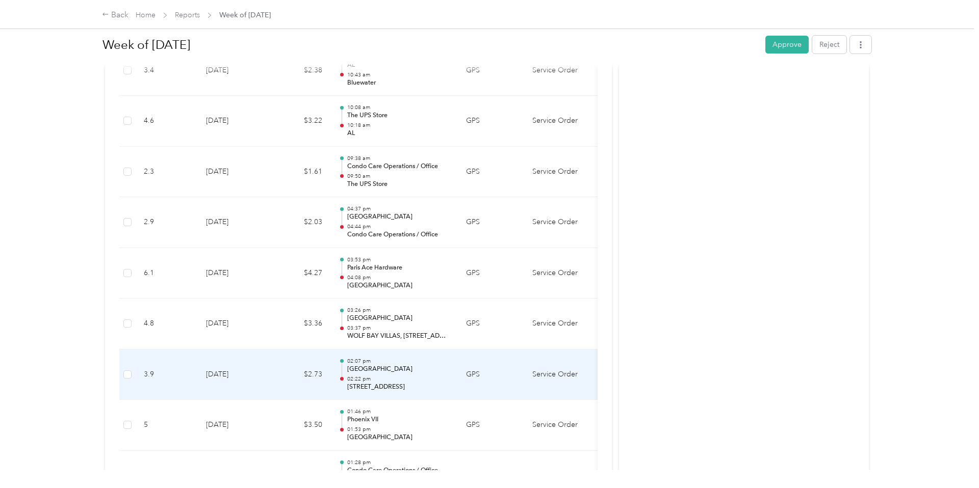
scroll to position [1958, 0]
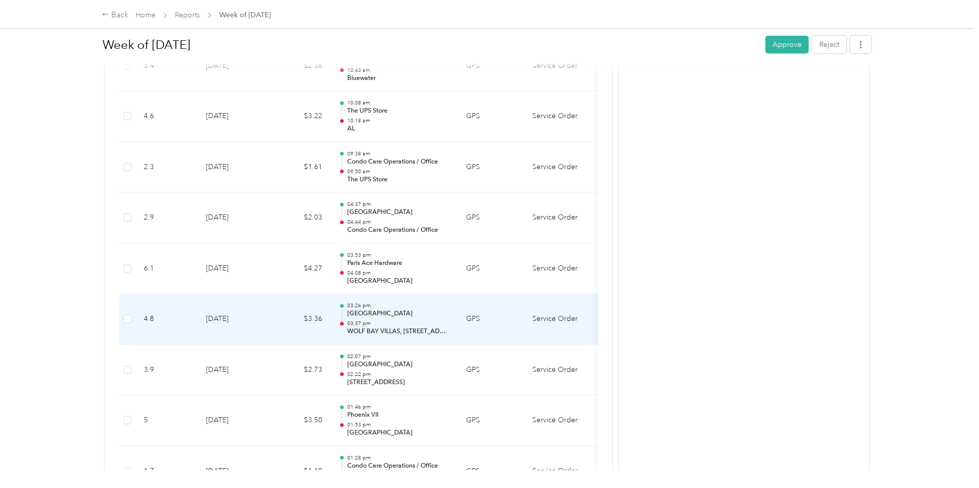
click at [290, 327] on td "$3.36" at bounding box center [299, 319] width 61 height 51
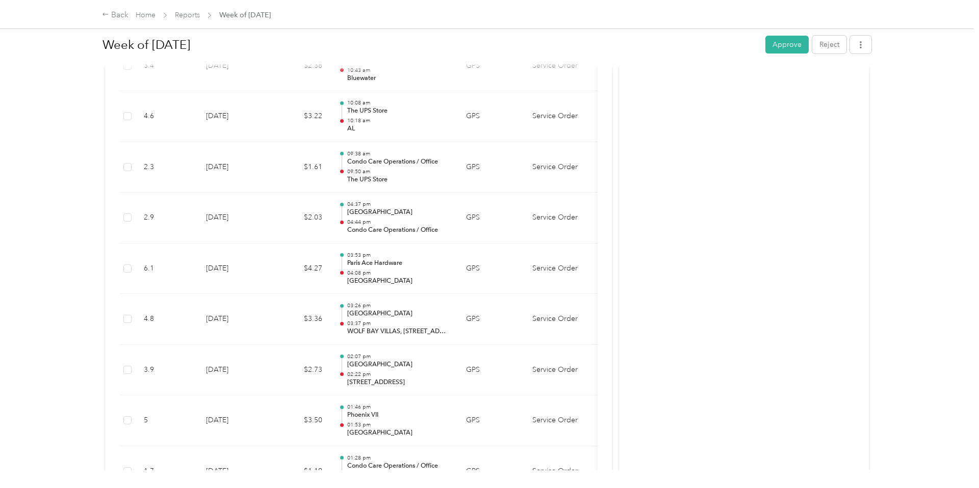
scroll to position [1957, 0]
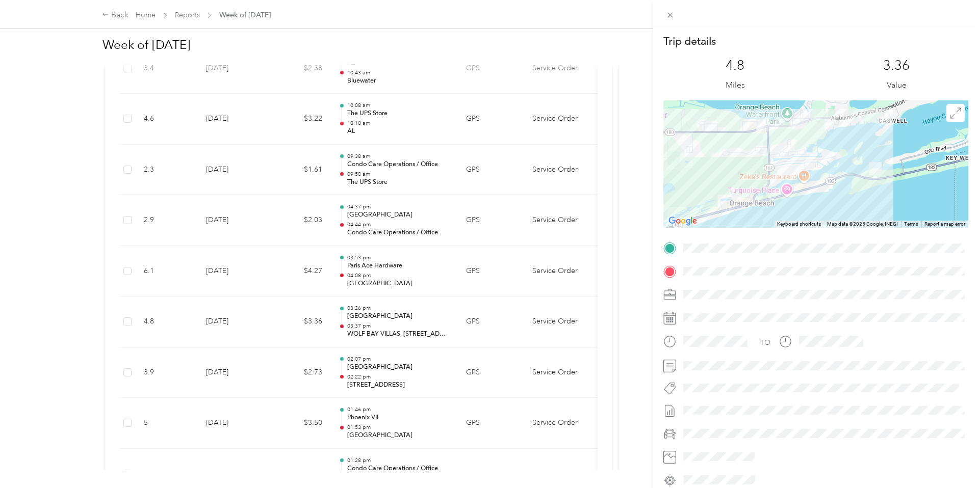
click at [290, 327] on div "Trip details This trip cannot be edited because it is either under review, appr…" at bounding box center [489, 244] width 979 height 488
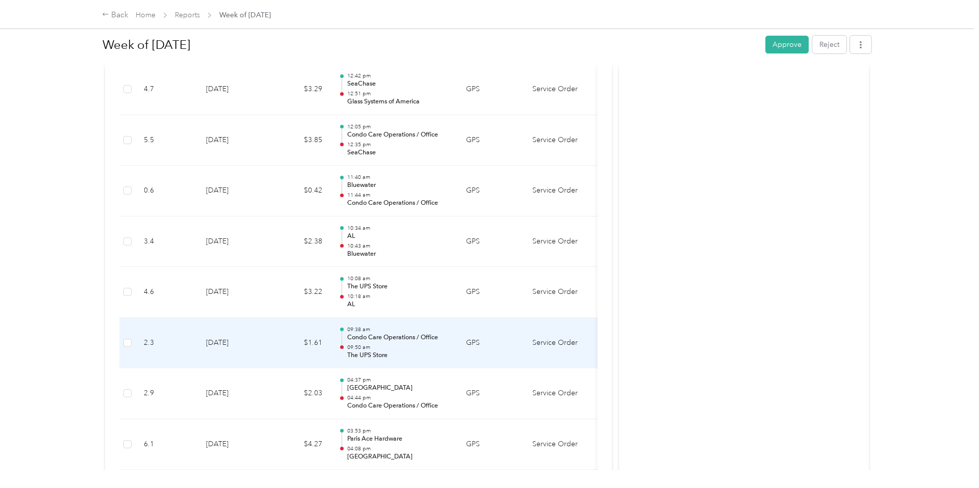
scroll to position [1785, 0]
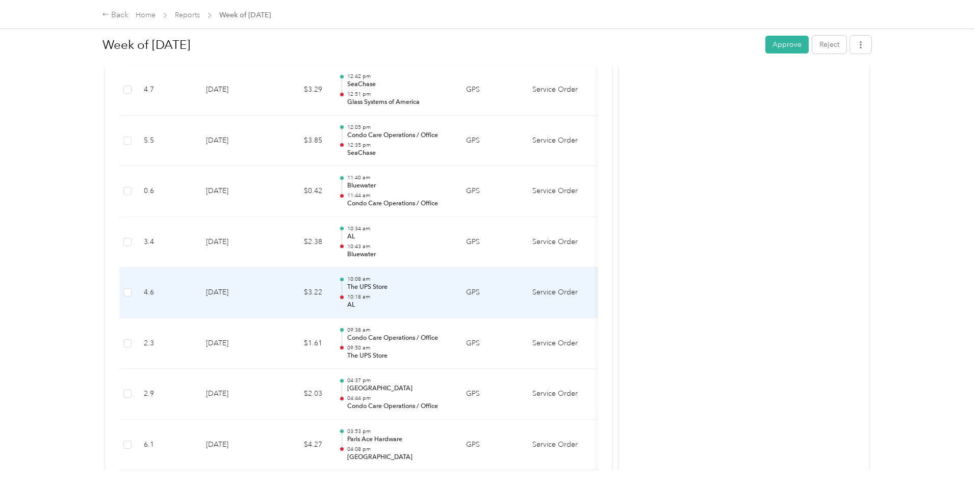
click at [288, 299] on td "$3.22" at bounding box center [299, 293] width 61 height 51
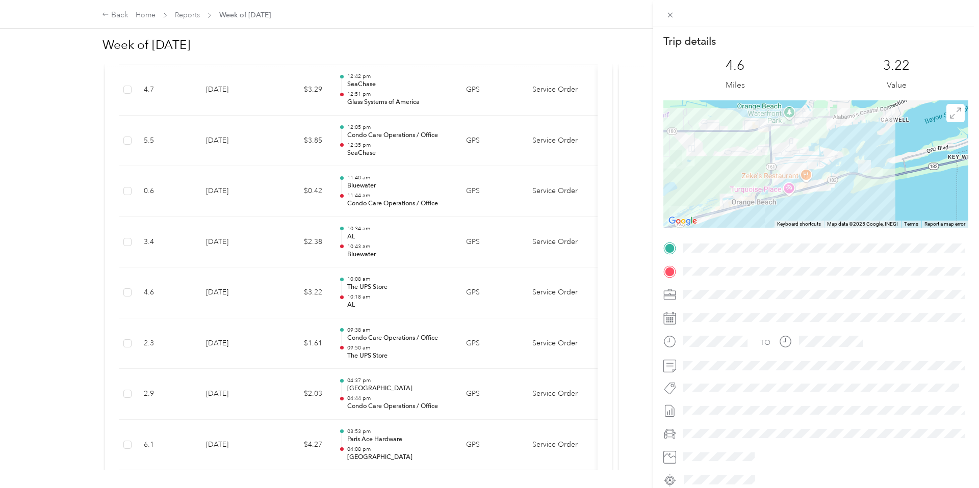
click at [289, 298] on div "Trip details This trip cannot be edited because it is either under review, appr…" at bounding box center [489, 244] width 979 height 488
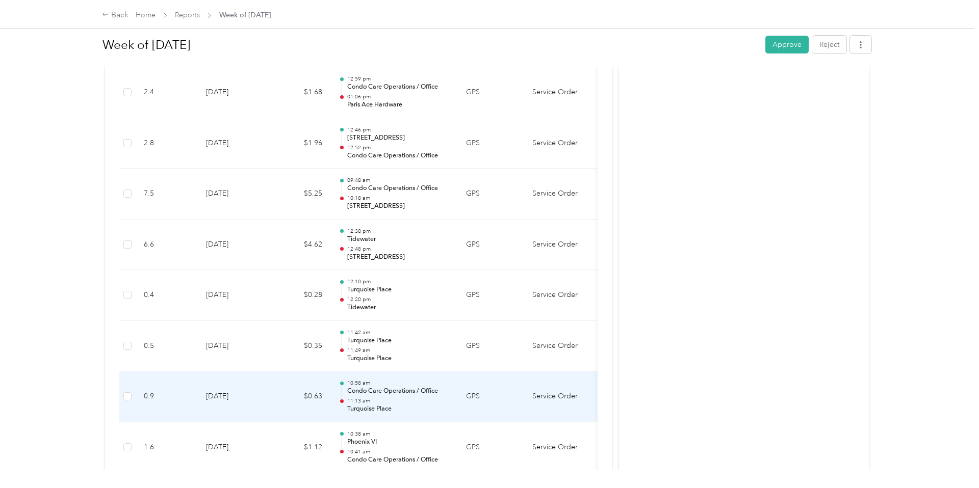
scroll to position [1065, 0]
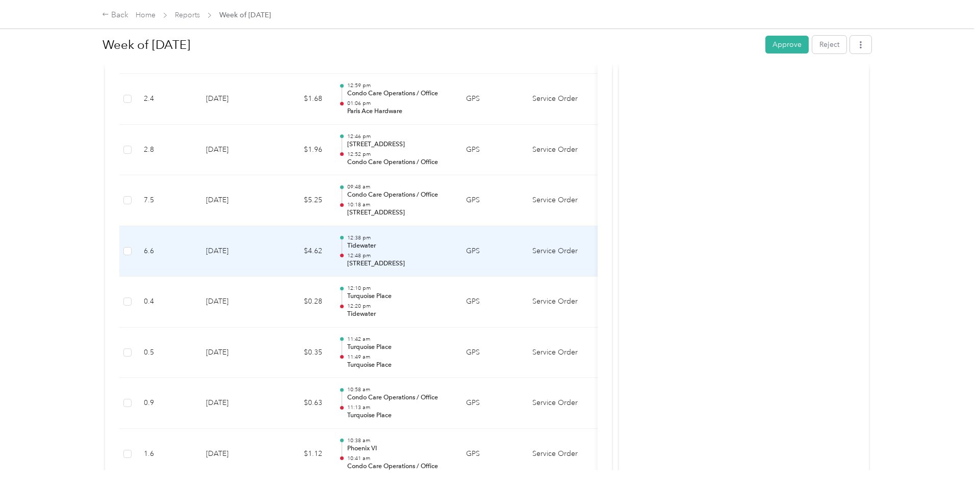
click at [271, 241] on td "$4.62" at bounding box center [299, 251] width 61 height 51
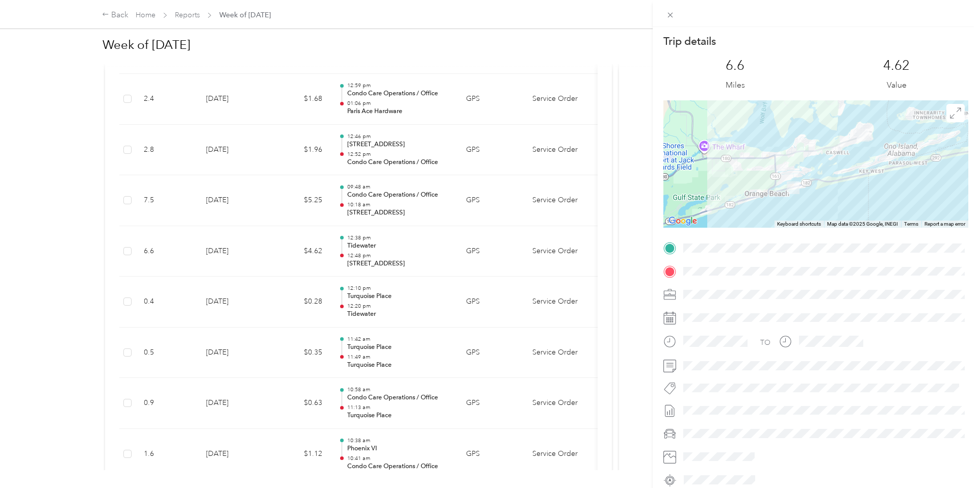
click at [271, 240] on div "Trip details This trip cannot be edited because it is either under review, appr…" at bounding box center [489, 244] width 979 height 488
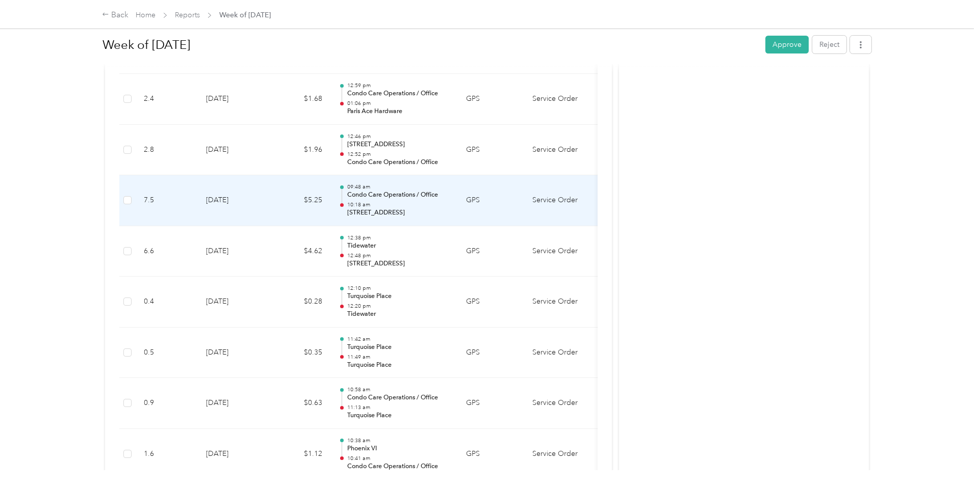
click at [284, 196] on td "$5.25" at bounding box center [299, 200] width 61 height 51
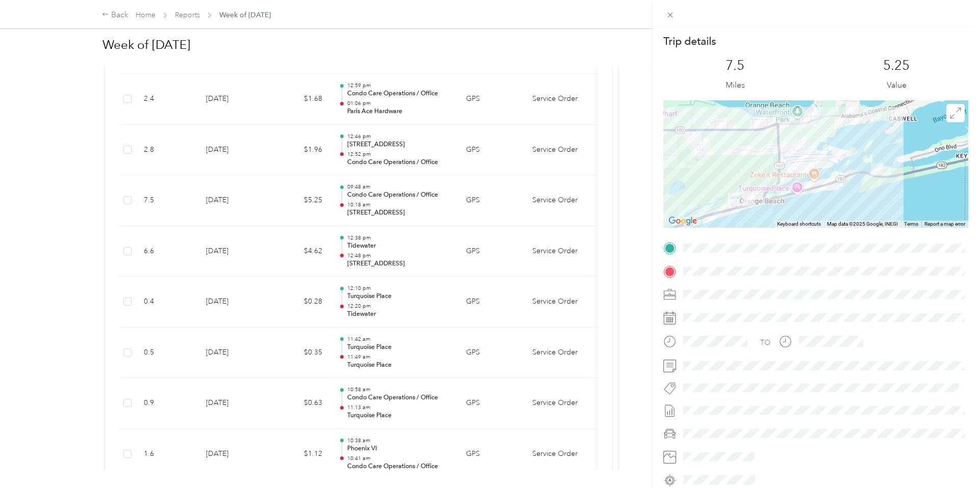
click at [284, 196] on div "Trip details This trip cannot be edited because it is either under review, appr…" at bounding box center [489, 244] width 979 height 488
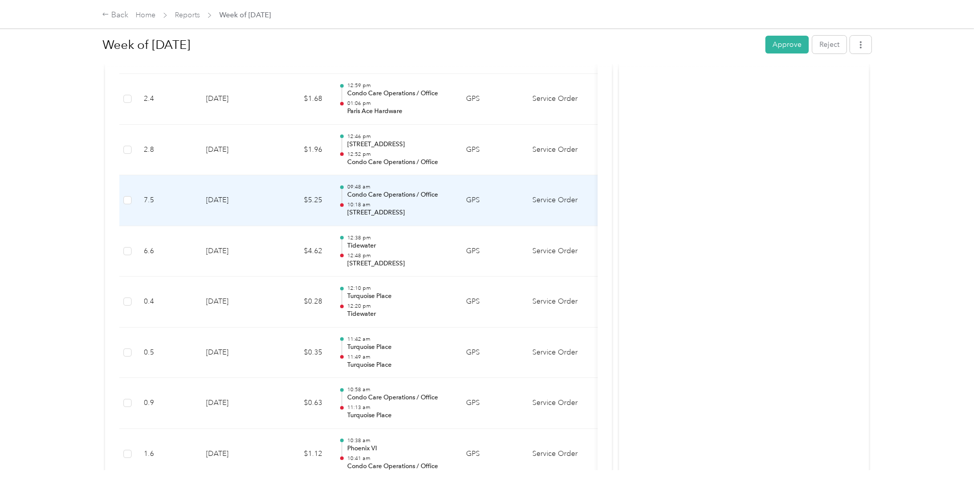
click at [284, 196] on td "$5.25" at bounding box center [299, 200] width 61 height 51
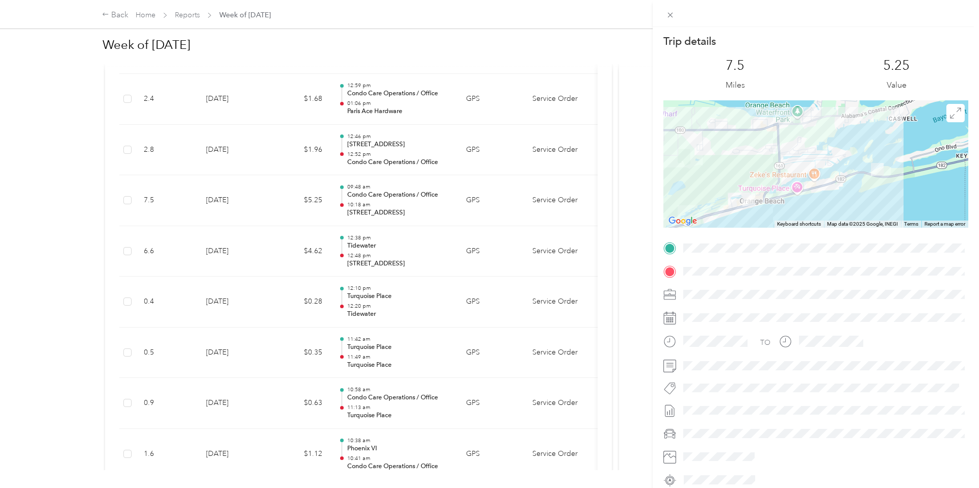
click at [272, 201] on div "Trip details This trip cannot be edited because it is either under review, appr…" at bounding box center [489, 244] width 979 height 488
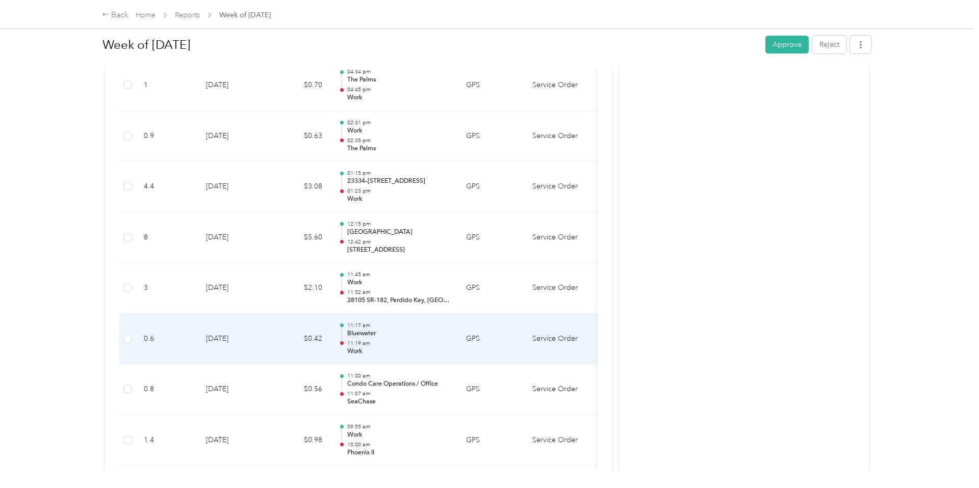
scroll to position [369, 0]
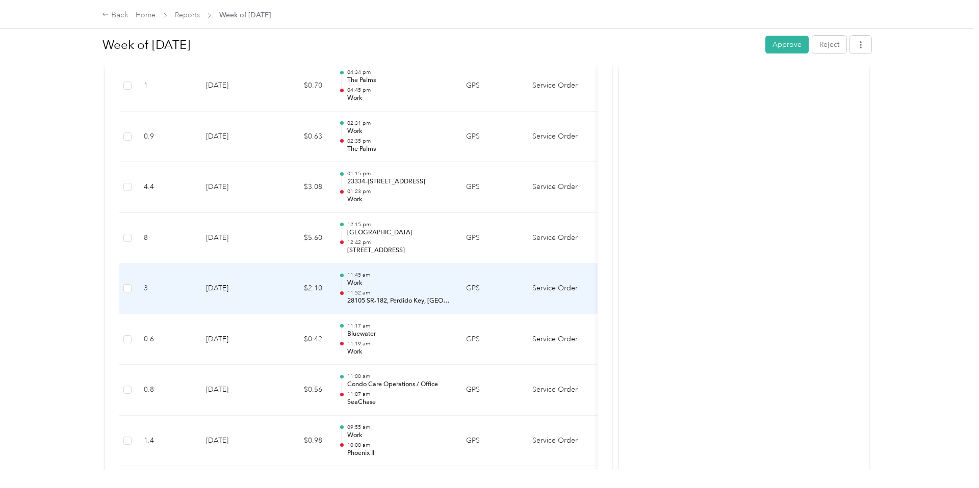
click at [252, 290] on td "[DATE]" at bounding box center [233, 289] width 71 height 51
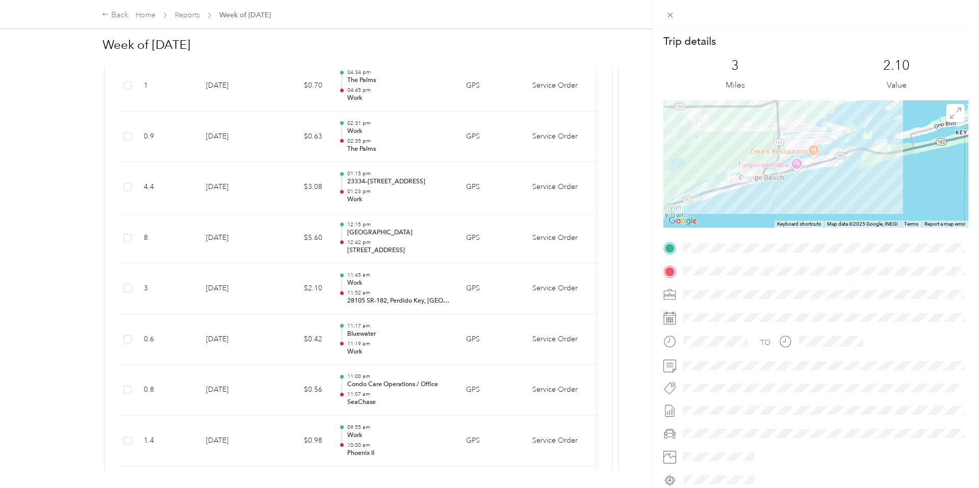
click at [252, 290] on div "Trip details This trip cannot be edited because it is either under review, appr…" at bounding box center [489, 244] width 979 height 488
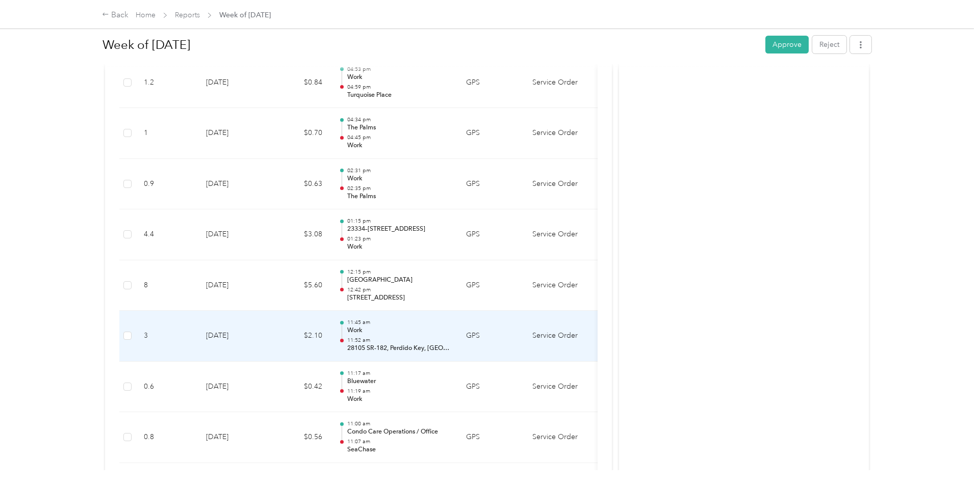
scroll to position [318, 0]
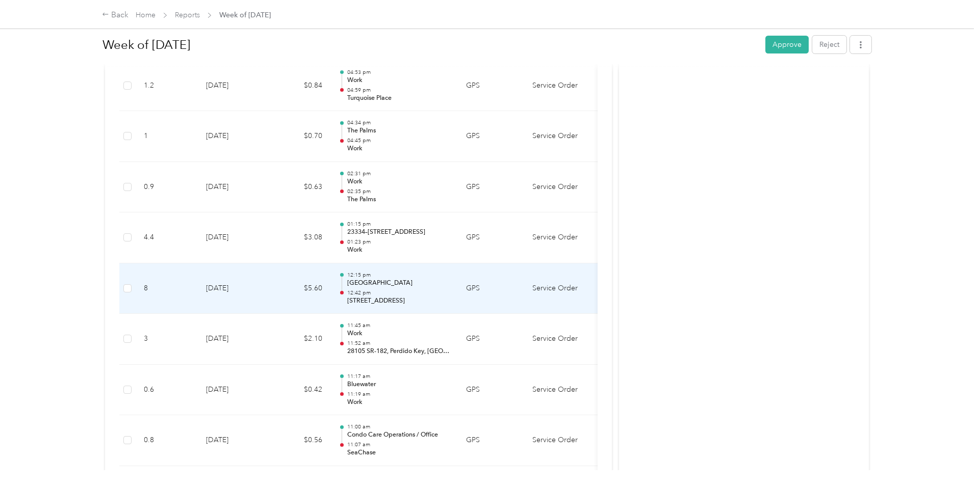
click at [252, 290] on td "[DATE]" at bounding box center [233, 289] width 71 height 51
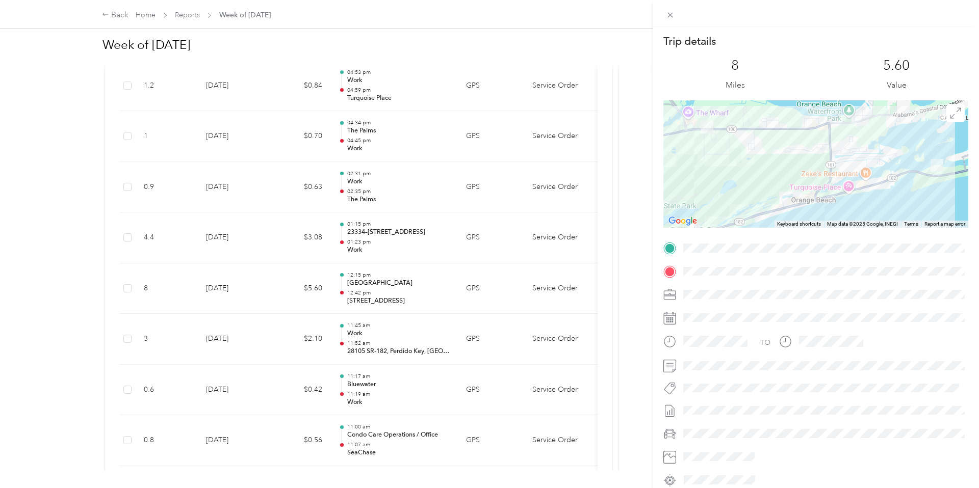
click at [252, 290] on div "Trip details This trip cannot be edited because it is either under review, appr…" at bounding box center [489, 244] width 979 height 488
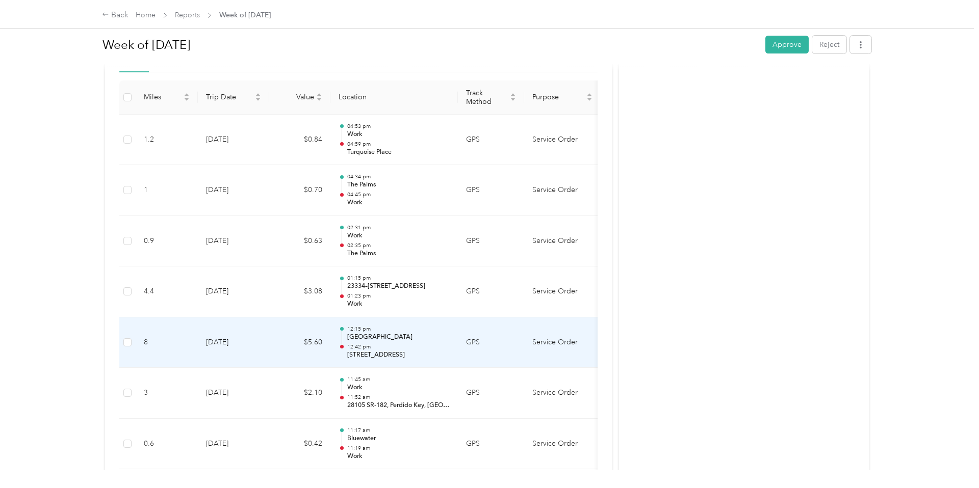
scroll to position [256, 0]
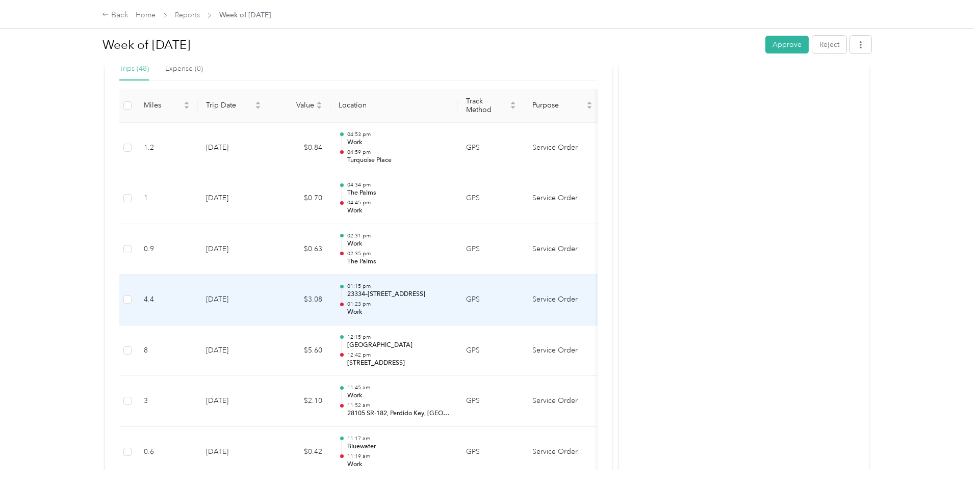
click at [252, 290] on td "[DATE]" at bounding box center [233, 300] width 71 height 51
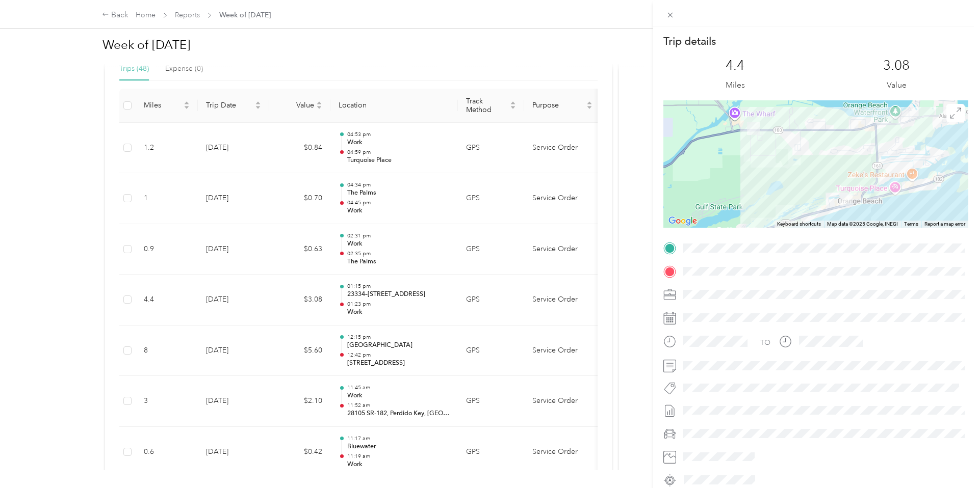
click at [245, 251] on div "Trip details This trip cannot be edited because it is either under review, appr…" at bounding box center [489, 244] width 979 height 488
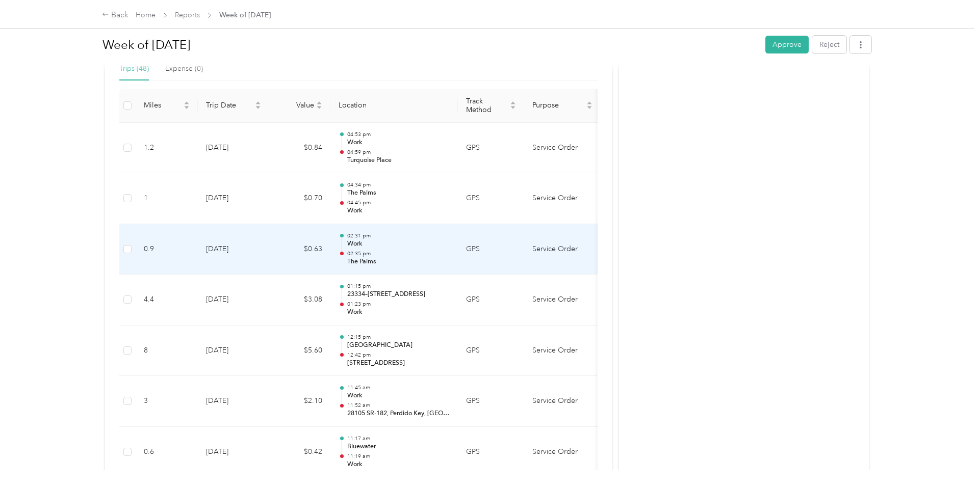
click at [245, 252] on td "[DATE]" at bounding box center [233, 249] width 71 height 51
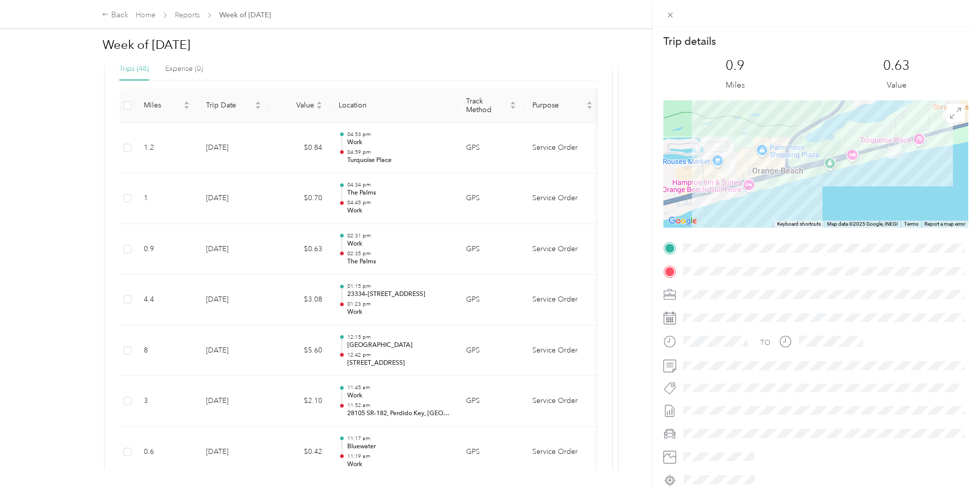
click at [243, 288] on div "Trip details This trip cannot be edited because it is either under review, appr…" at bounding box center [489, 244] width 979 height 488
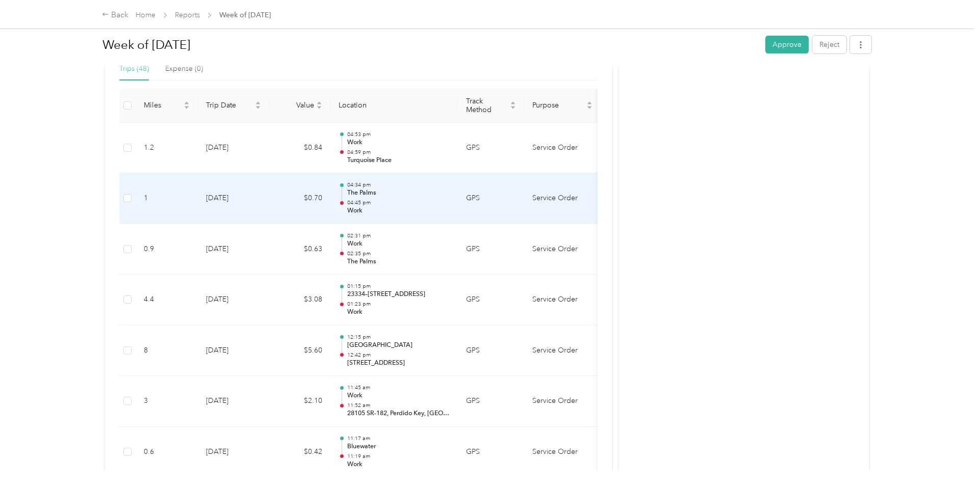
click at [230, 202] on td "[DATE]" at bounding box center [233, 198] width 71 height 51
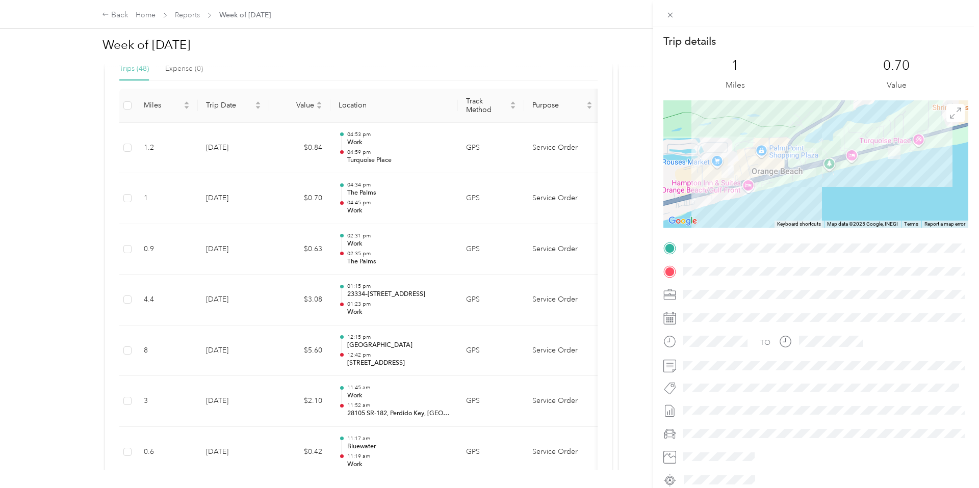
click at [230, 202] on div "Trip details This trip cannot be edited because it is either under review, appr…" at bounding box center [489, 244] width 979 height 488
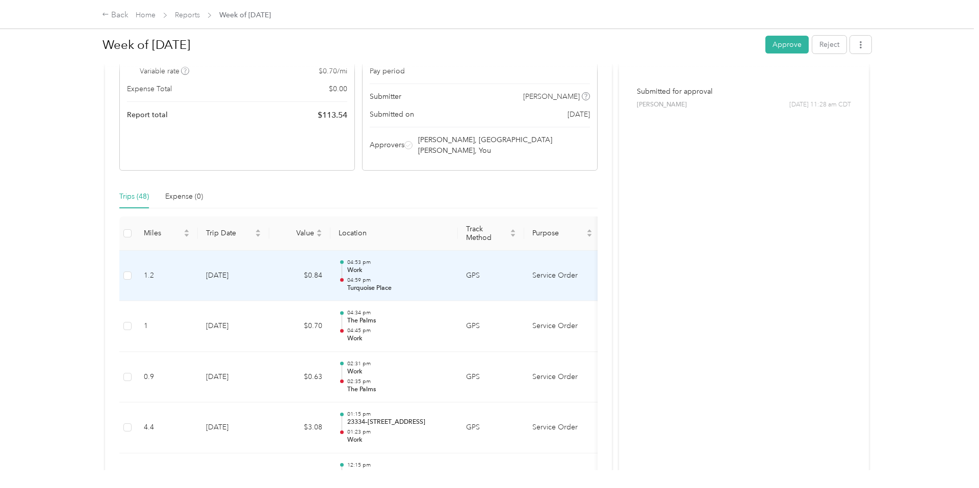
scroll to position [121, 0]
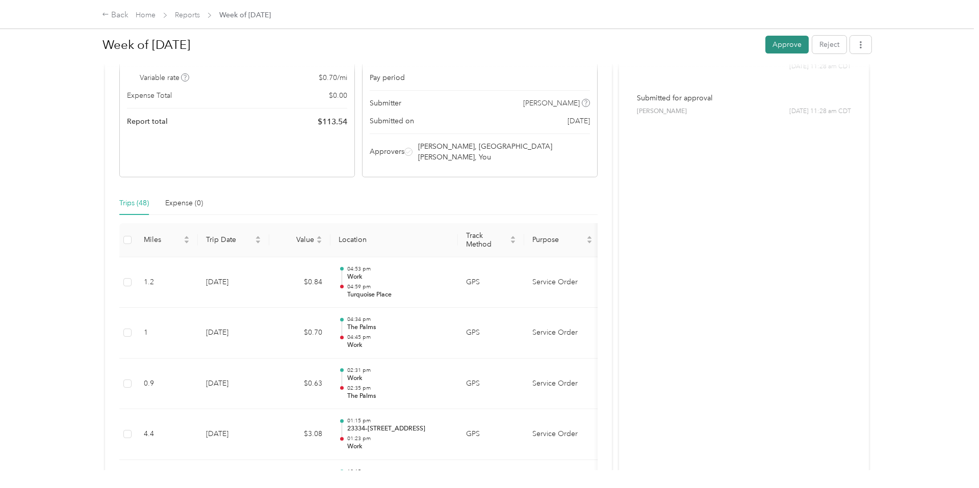
click at [794, 39] on button "Approve" at bounding box center [786, 45] width 43 height 18
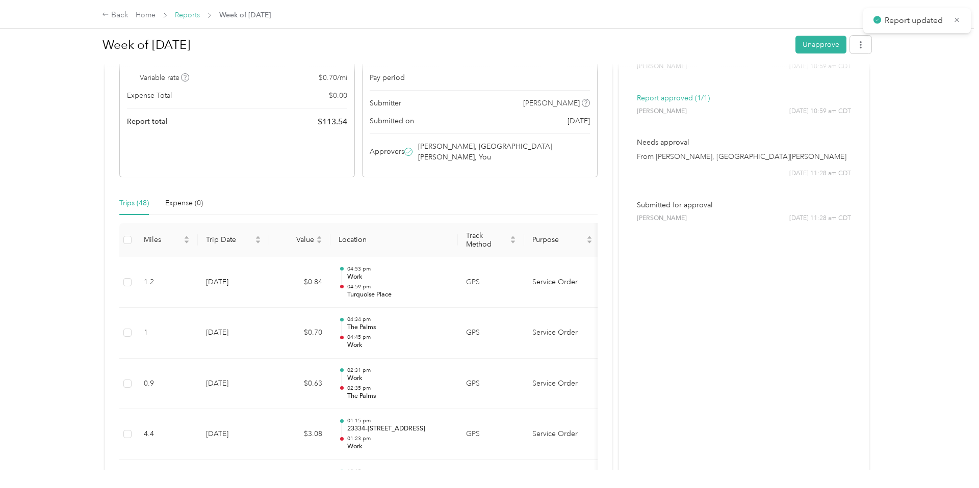
click at [186, 15] on link "Reports" at bounding box center [187, 15] width 25 height 9
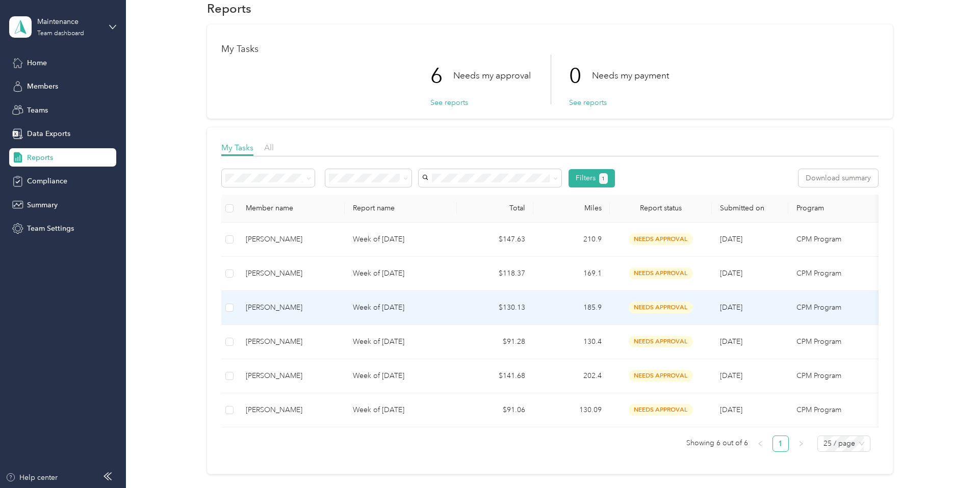
scroll to position [20, 0]
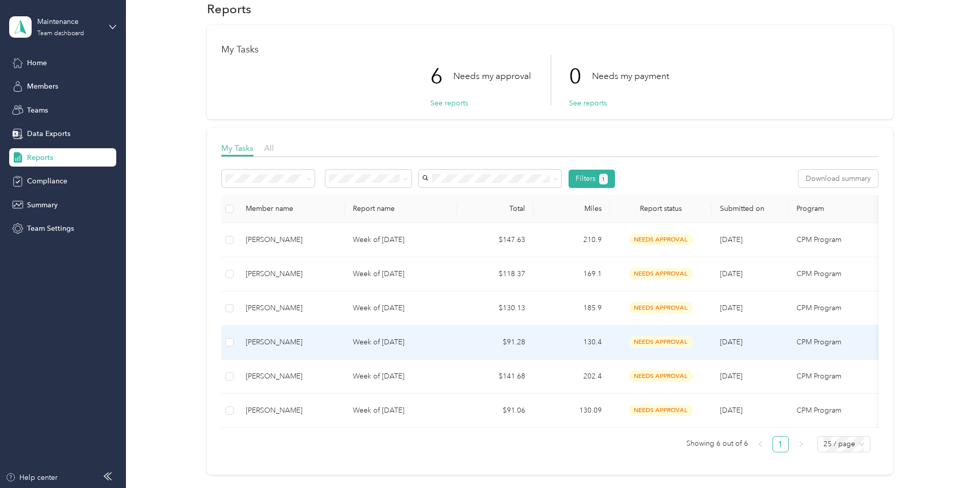
click at [350, 333] on td "Week of [DATE]" at bounding box center [401, 343] width 112 height 34
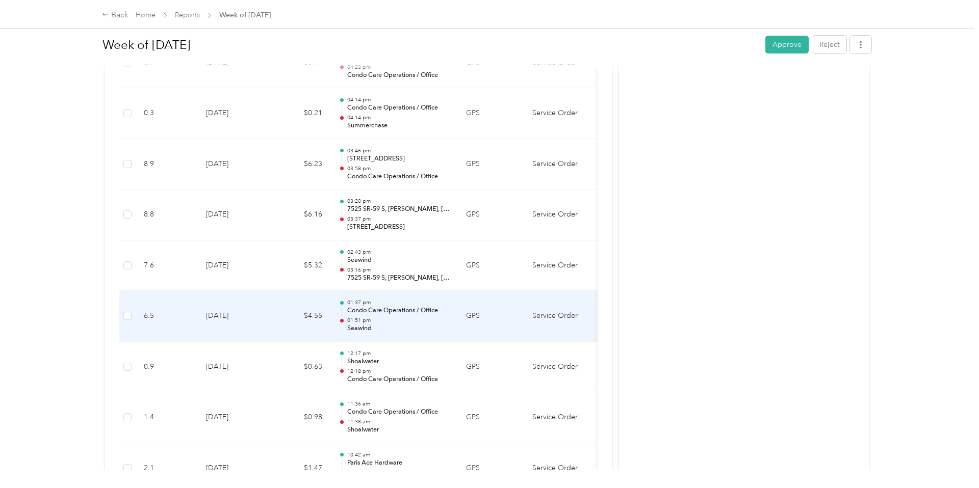
scroll to position [1050, 0]
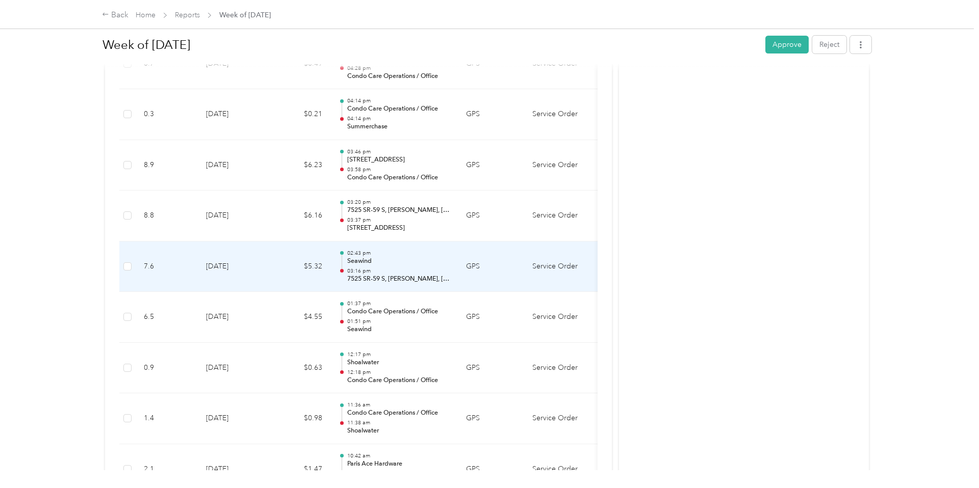
click at [369, 275] on p "7525 SR-59 S, [PERSON_NAME], [GEOGRAPHIC_DATA]" at bounding box center [398, 279] width 103 height 9
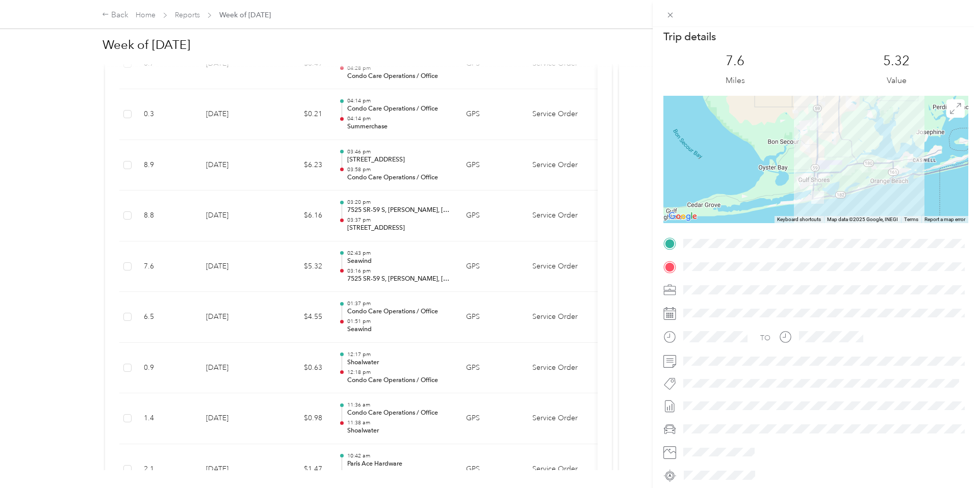
scroll to position [0, 0]
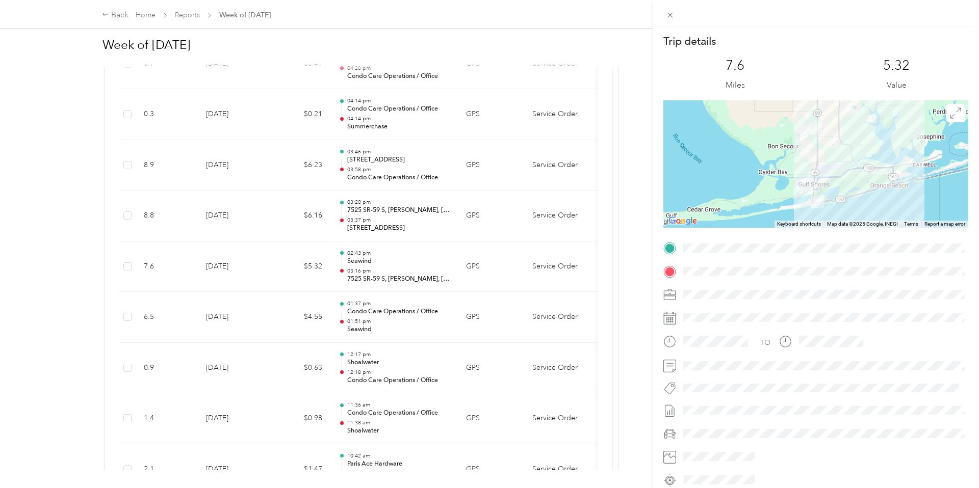
click at [376, 272] on div "Trip details This trip cannot be edited because it is either under review, appr…" at bounding box center [489, 244] width 979 height 488
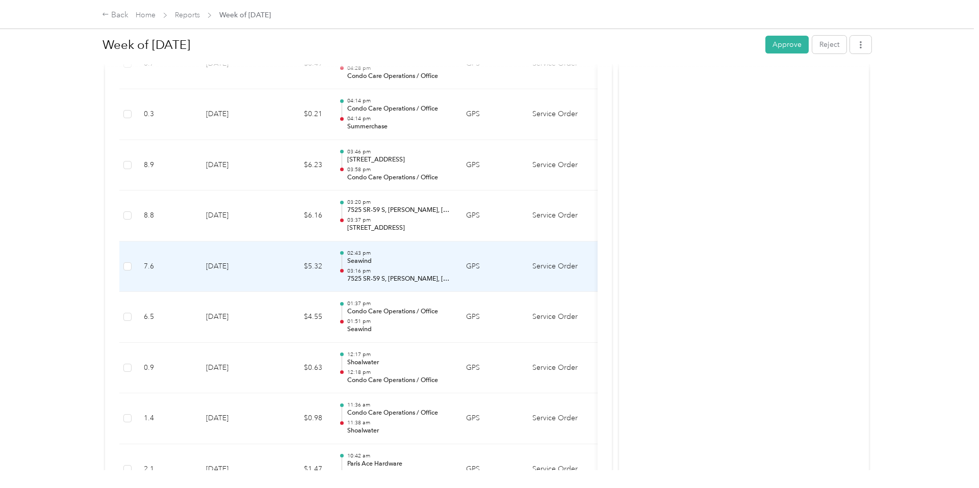
click at [376, 272] on td "02:43 pm Seawind 03:16 pm 7525 SR-[GEOGRAPHIC_DATA][PERSON_NAME], [GEOGRAPHIC_D…" at bounding box center [393, 267] width 127 height 51
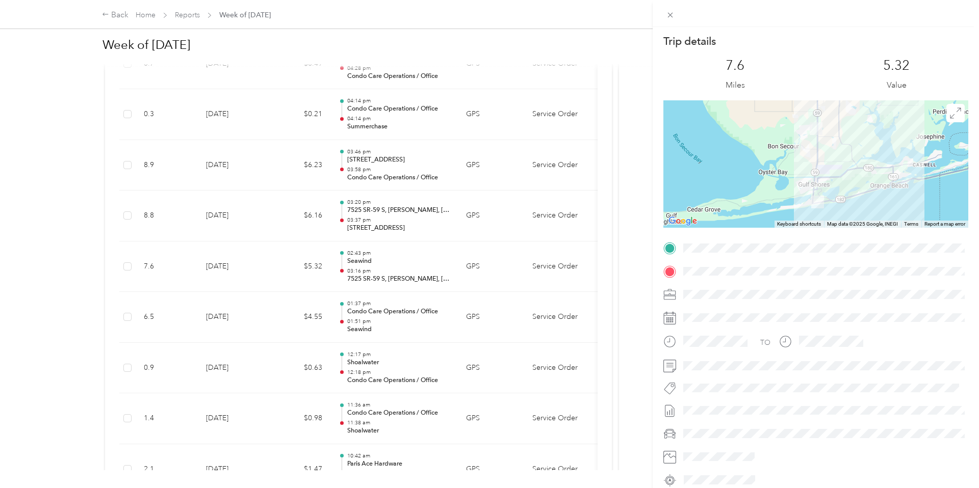
click at [376, 272] on div "Trip details This trip cannot be edited because it is either under review, appr…" at bounding box center [489, 244] width 979 height 488
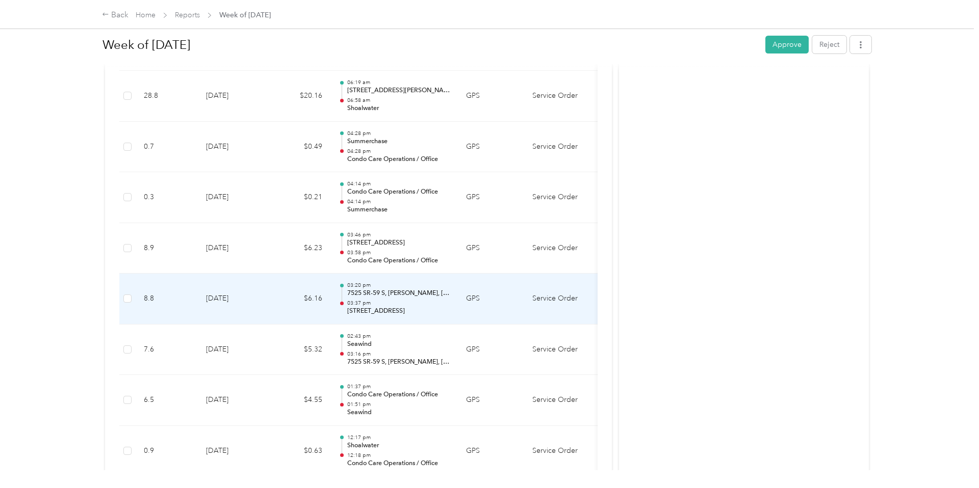
click at [372, 307] on p "[STREET_ADDRESS]" at bounding box center [398, 311] width 103 height 9
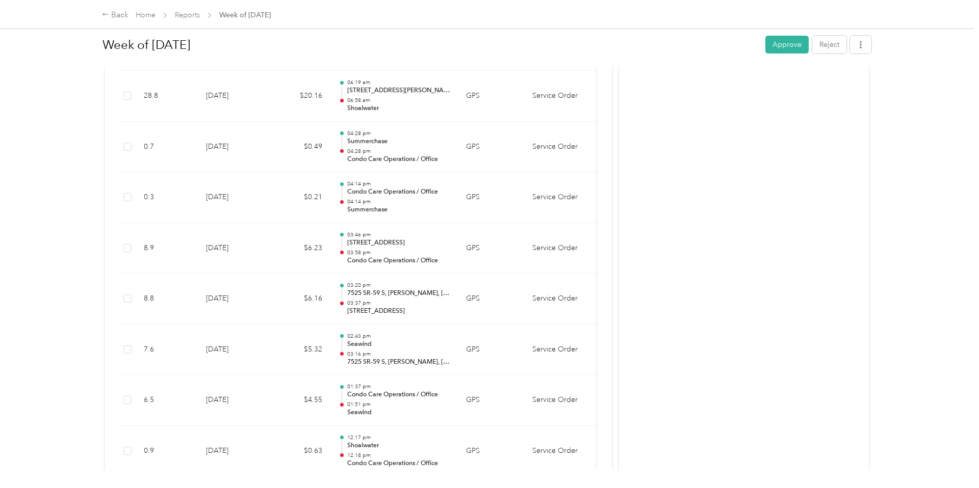
scroll to position [969, 0]
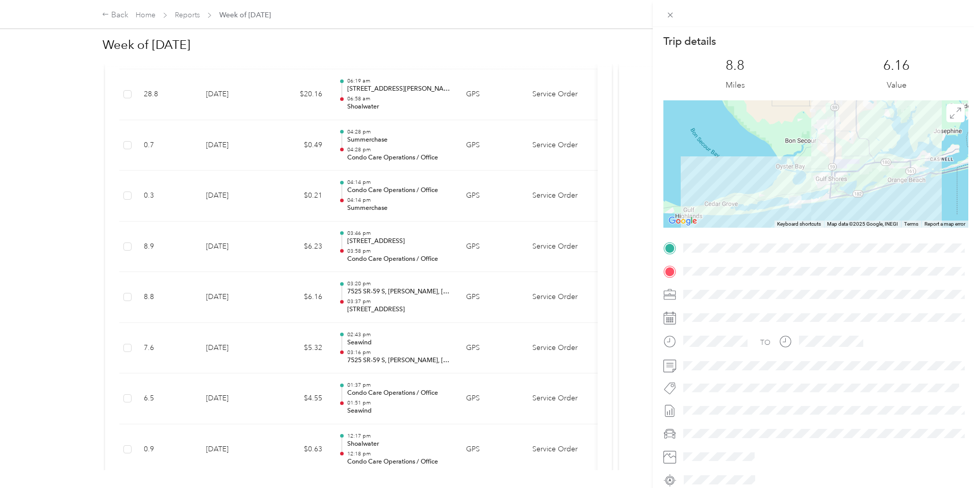
click at [373, 295] on div "Trip details This trip cannot be edited because it is either under review, appr…" at bounding box center [489, 244] width 979 height 488
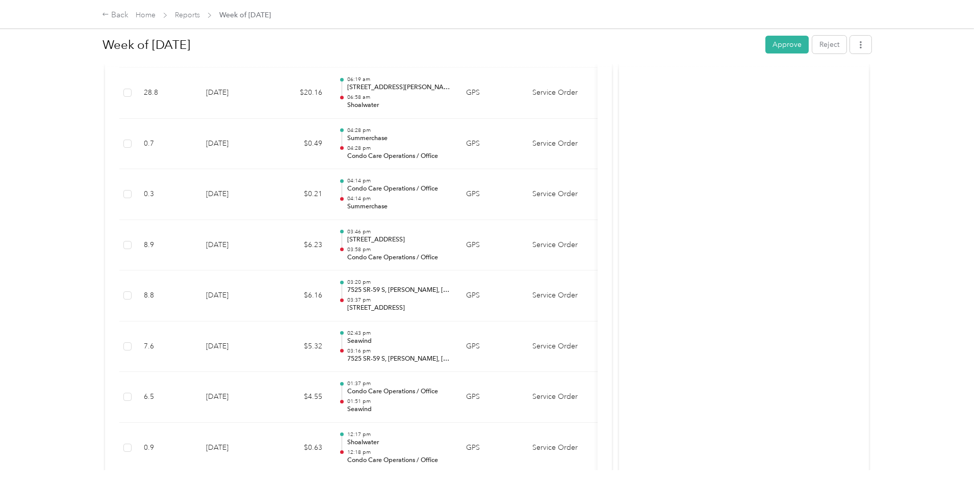
scroll to position [969, 0]
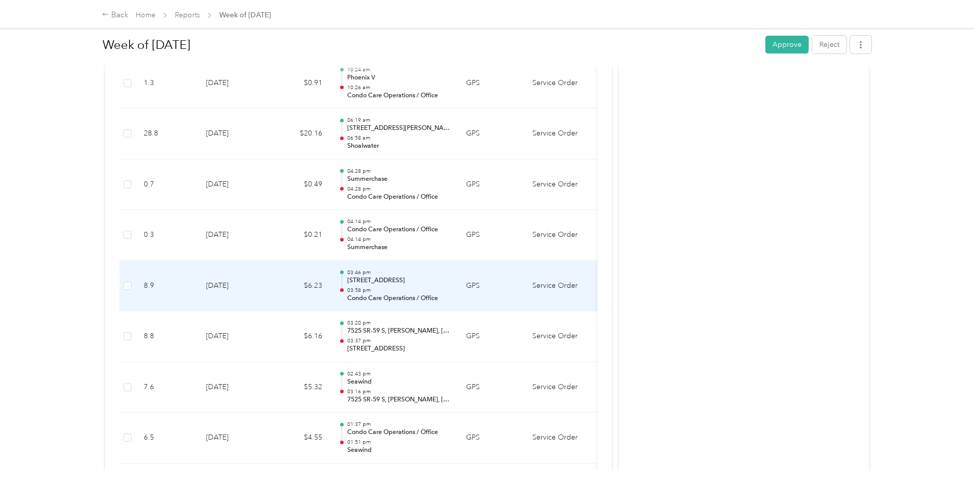
click at [374, 293] on td "03:46 pm [STREET_ADDRESS] 03:58 pm Condo Care Operations / Office" at bounding box center [393, 286] width 127 height 51
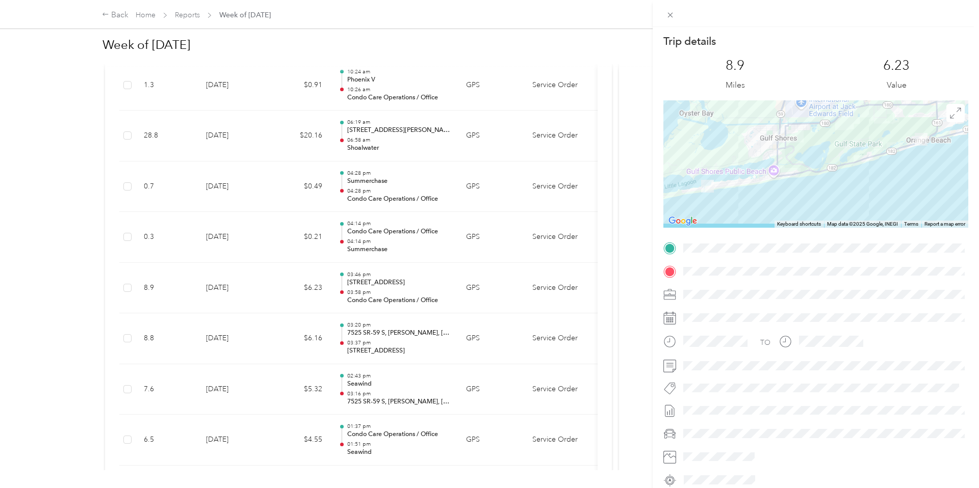
click at [376, 246] on div "Trip details This trip cannot be edited because it is either under review, appr…" at bounding box center [489, 244] width 979 height 488
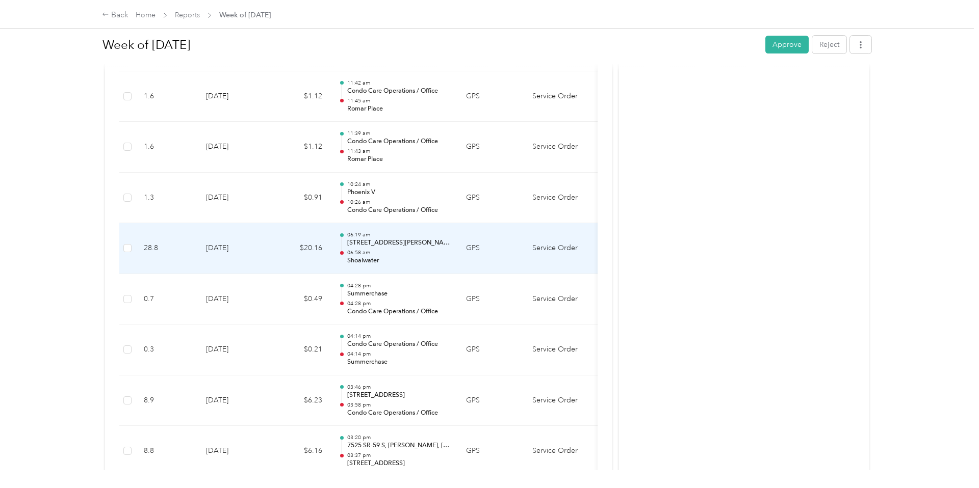
scroll to position [798, 0]
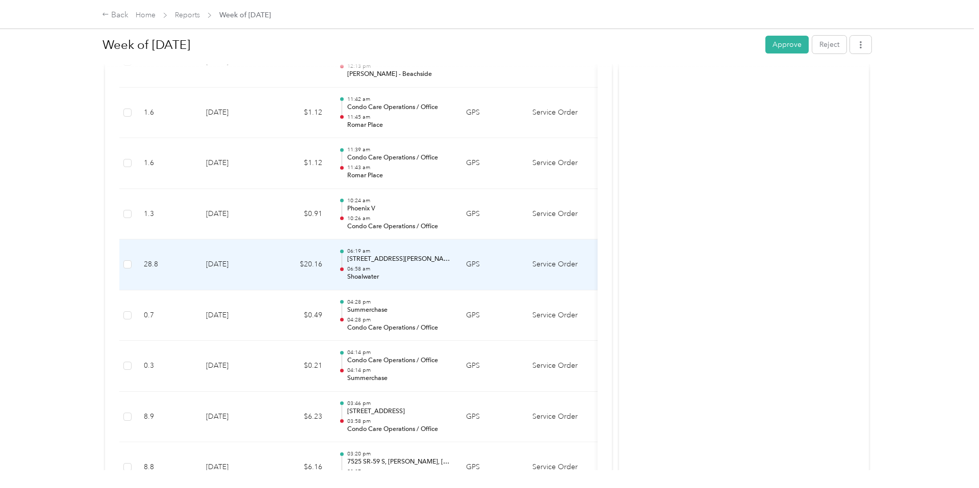
click at [389, 266] on p "06:58 am" at bounding box center [398, 269] width 103 height 7
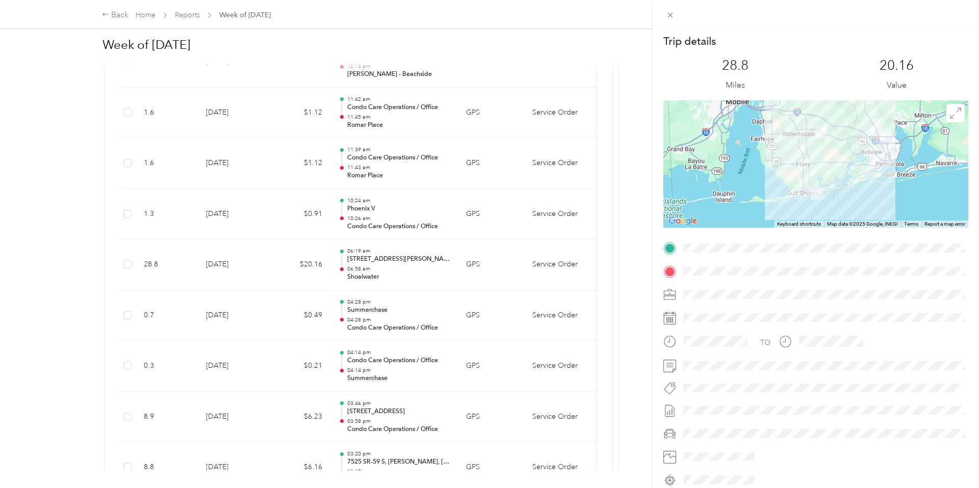
click at [659, 250] on form "Trip details This trip cannot be edited because it is either under review, appr…" at bounding box center [816, 261] width 326 height 454
click at [281, 243] on div "Trip details This trip cannot be edited because it is either under review, appr…" at bounding box center [489, 244] width 979 height 488
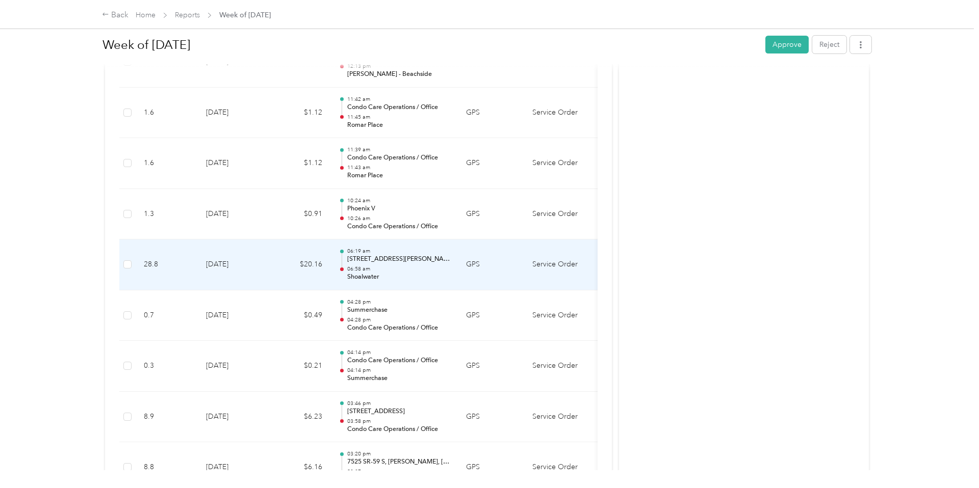
click at [278, 255] on td "$20.16" at bounding box center [299, 265] width 61 height 51
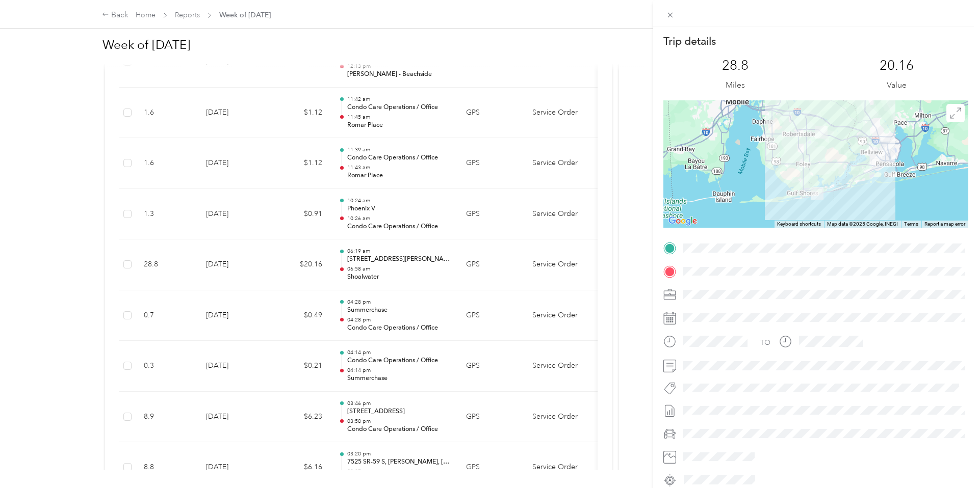
click at [278, 255] on div "Trip details This trip cannot be edited because it is either under review, appr…" at bounding box center [489, 244] width 979 height 488
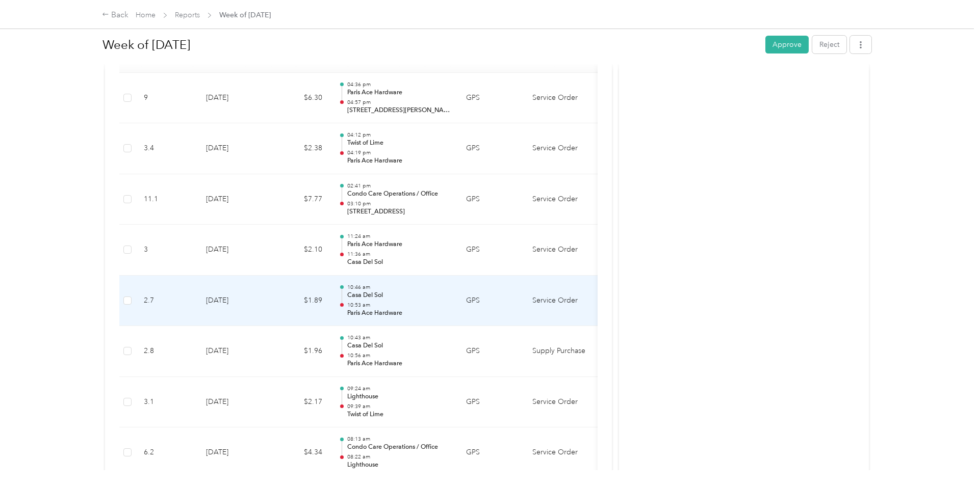
scroll to position [302, 0]
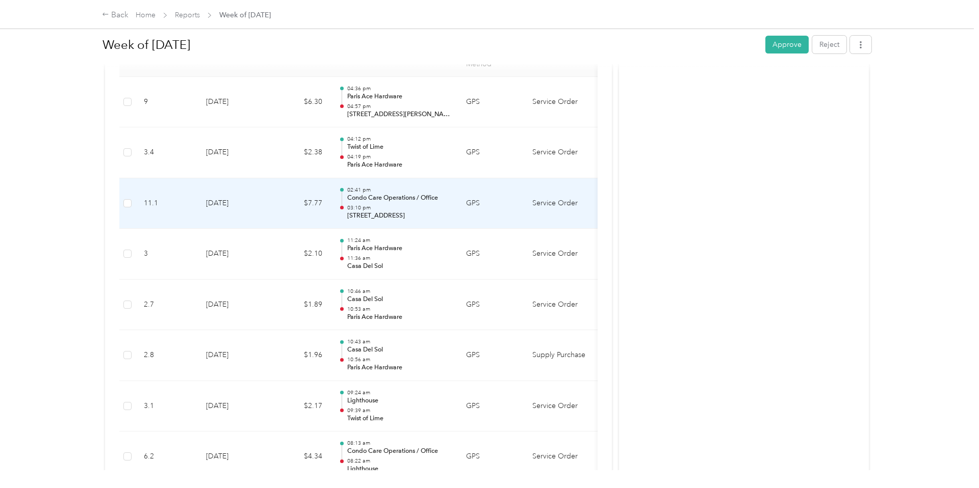
click at [269, 195] on td "$7.77" at bounding box center [299, 203] width 61 height 51
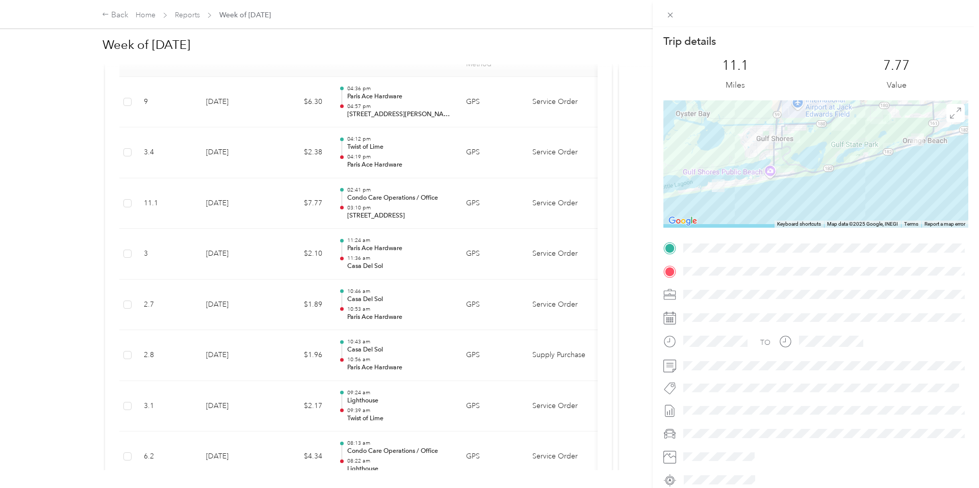
click at [273, 196] on div "Trip details This trip cannot be edited because it is either under review, appr…" at bounding box center [489, 244] width 979 height 488
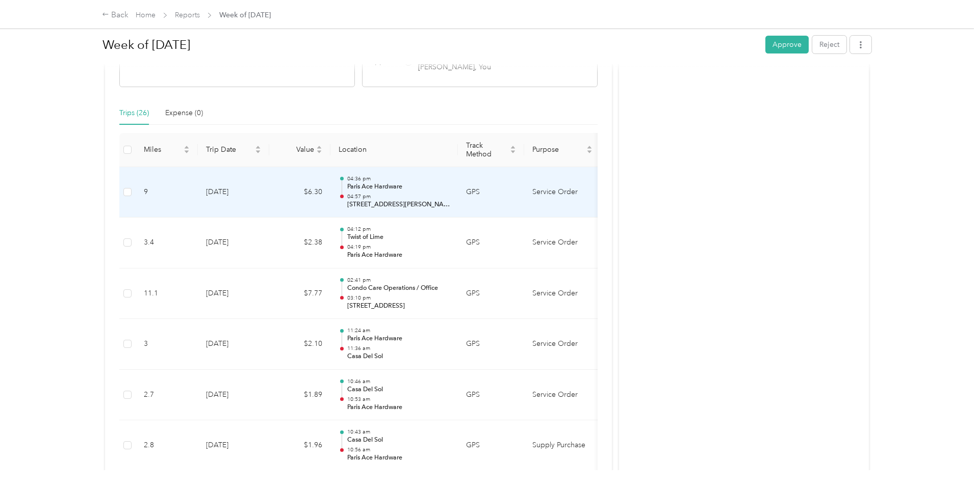
scroll to position [0, 2]
click at [285, 167] on td "$6.30" at bounding box center [298, 192] width 61 height 51
